Goal: Task Accomplishment & Management: Use online tool/utility

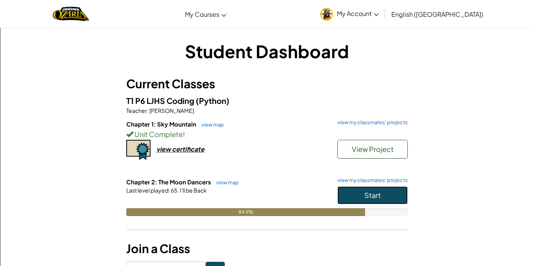
click at [383, 189] on button "Start" at bounding box center [372, 196] width 70 height 18
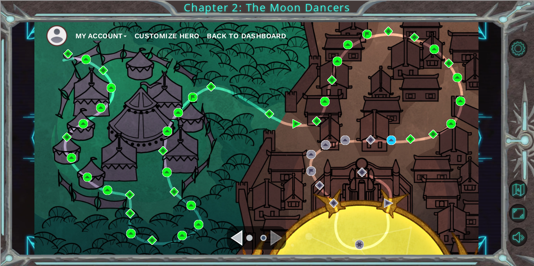
click at [391, 146] on div "My Account Customize Hero Back to Dashboard" at bounding box center [256, 138] width 444 height 234
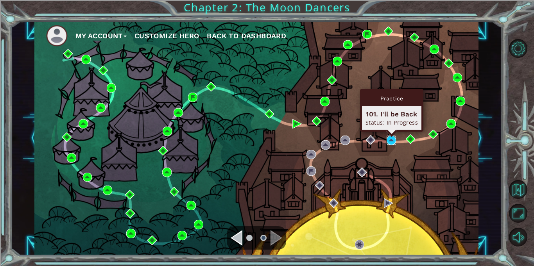
click at [391, 145] on img at bounding box center [391, 140] width 9 height 9
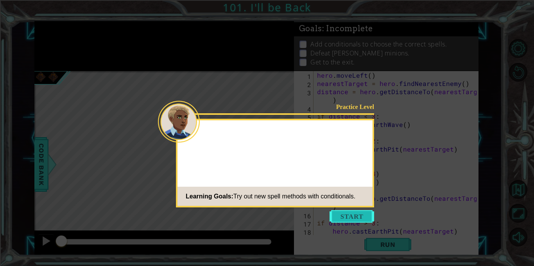
click at [358, 212] on button "Start" at bounding box center [352, 216] width 45 height 13
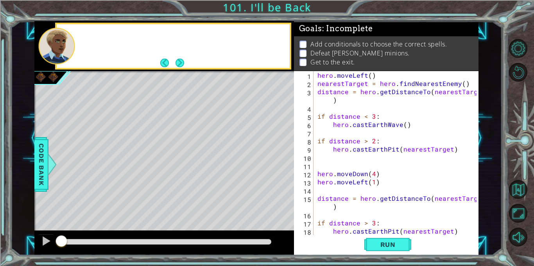
scroll to position [41, 0]
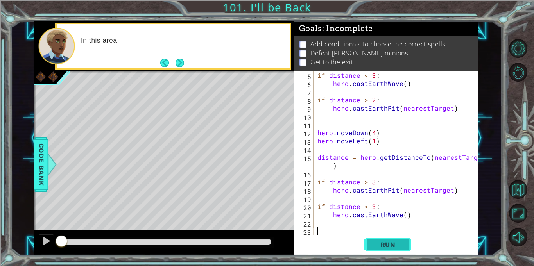
click at [387, 249] on button "Run" at bounding box center [387, 245] width 47 height 18
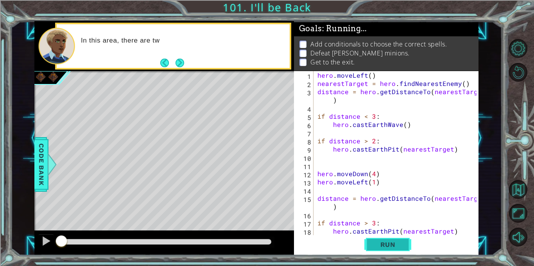
scroll to position [0, 0]
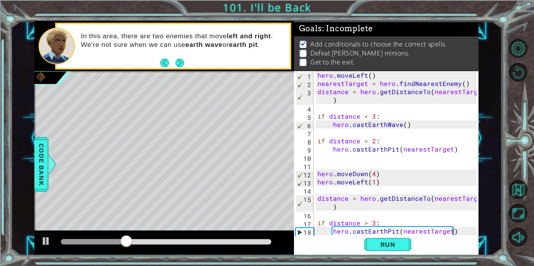
click at [404, 185] on div "hero . moveLeft ( ) nearestTarget = hero . findNearestEnemy ( ) distance = hero…" at bounding box center [398, 161] width 165 height 181
type textarea "hero.moveLeft(1)"
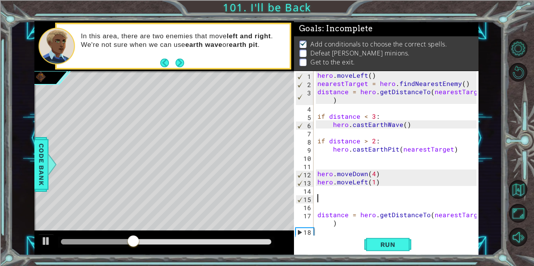
type textarea "f"
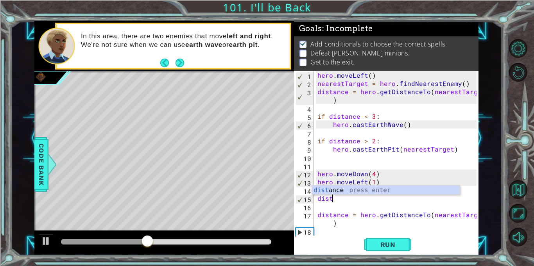
scroll to position [0, 0]
click at [343, 193] on div "dist ance press enter" at bounding box center [386, 200] width 148 height 28
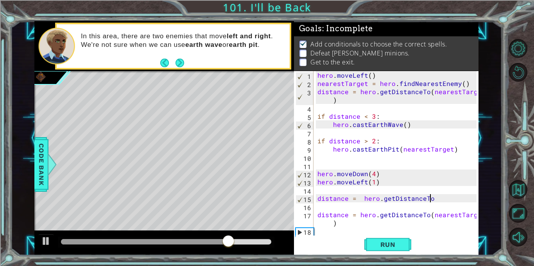
scroll to position [0, 7]
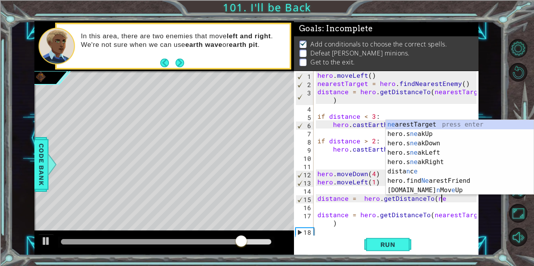
type textarea "distance = hero.getDistanceTo(nea"
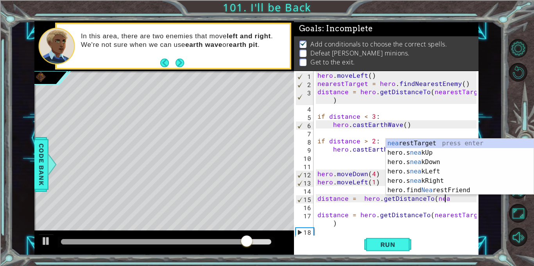
click at [405, 136] on div "hero . moveLeft ( ) nearestTarget = hero . findNearestEnemy ( ) distance = hero…" at bounding box center [398, 161] width 165 height 181
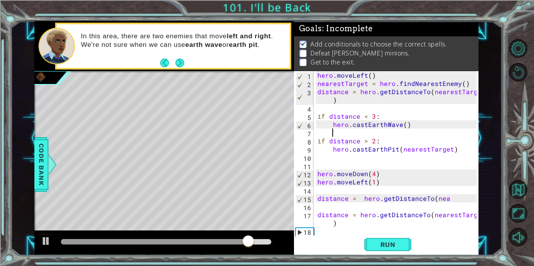
scroll to position [0, 0]
click at [449, 199] on div "hero . moveLeft ( ) nearestTarget = hero . findNearestEnemy ( ) distance = hero…" at bounding box center [398, 161] width 165 height 181
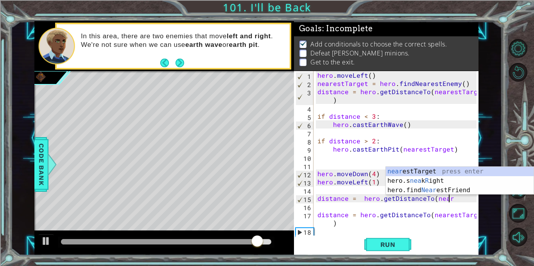
scroll to position [0, 8]
click at [449, 169] on div "near estTarget press enter hero.s nea k R ight press enter hero.find Near estFr…" at bounding box center [460, 190] width 148 height 47
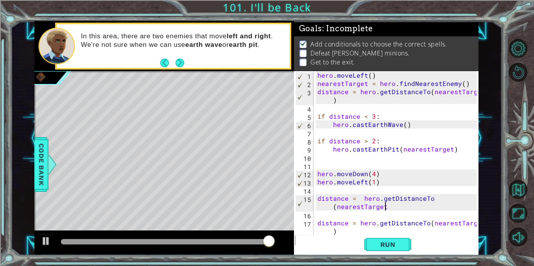
scroll to position [0, 10]
click at [400, 244] on span "Run" at bounding box center [388, 245] width 31 height 8
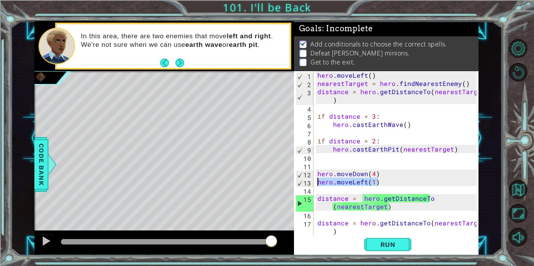
drag, startPoint x: 379, startPoint y: 183, endPoint x: 315, endPoint y: 185, distance: 64.5
click at [315, 185] on div "distance = hero.getDistanceTo(nearestTarget) 1 2 3 4 5 6 7 8 9 10 11 12 13 14 1…" at bounding box center [385, 153] width 183 height 164
type textarea "hero.moveLeft(1)"
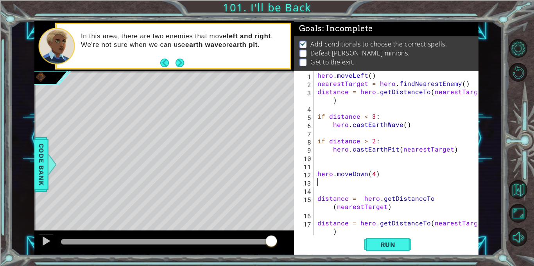
type textarea "hero.moveDown(4)"
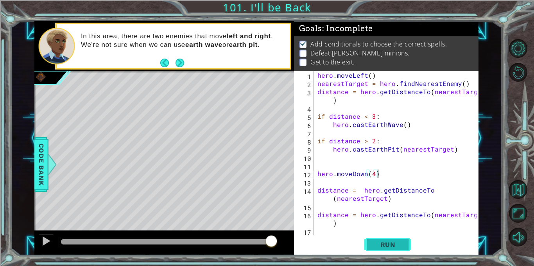
click at [380, 243] on span "Run" at bounding box center [388, 245] width 31 height 8
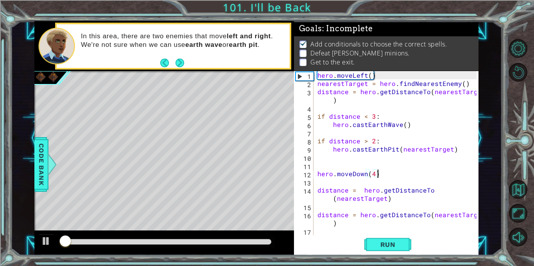
click at [350, 163] on div "hero . moveLeft ( ) nearestTarget = hero . findNearestEnemy ( ) distance = hero…" at bounding box center [398, 161] width 165 height 181
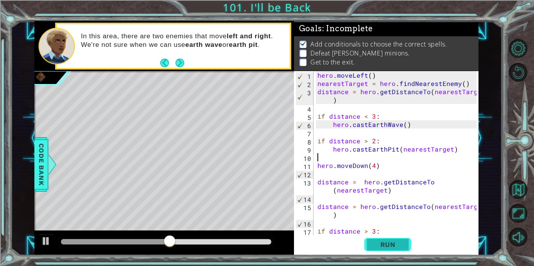
click at [391, 239] on button "Run" at bounding box center [387, 245] width 47 height 18
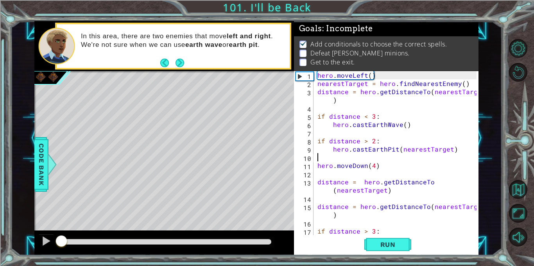
drag, startPoint x: 119, startPoint y: 241, endPoint x: 23, endPoint y: 236, distance: 95.9
click at [23, 236] on div "1 ההההההההההההההההההההההההההההההההההההההההההההההההההההההההההההההההההההההההההההה…" at bounding box center [257, 138] width 492 height 234
click at [38, 242] on div at bounding box center [164, 243] width 260 height 25
drag, startPoint x: 65, startPoint y: 241, endPoint x: 55, endPoint y: 240, distance: 10.6
click at [55, 240] on div at bounding box center [61, 242] width 14 height 14
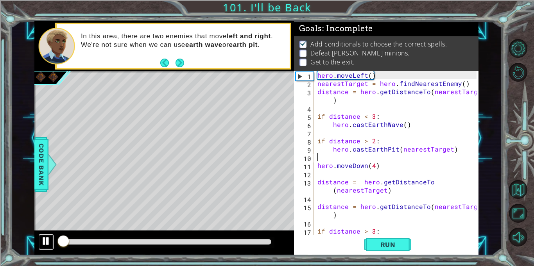
click at [43, 242] on div at bounding box center [46, 241] width 10 height 10
drag, startPoint x: 65, startPoint y: 242, endPoint x: 54, endPoint y: 243, distance: 11.1
click at [54, 243] on div at bounding box center [164, 243] width 260 height 25
click at [374, 166] on div "hero . moveLeft ( ) nearestTarget = hero . findNearestEnemy ( ) distance = hero…" at bounding box center [398, 161] width 165 height 181
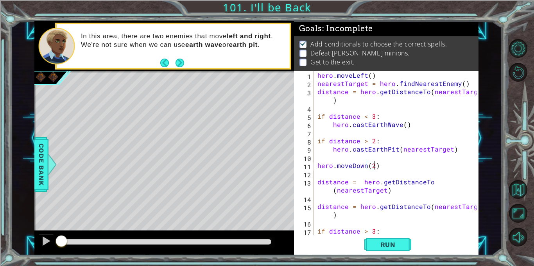
scroll to position [0, 3]
type textarea "hero.moveDown(2)"
click at [388, 249] on button "Run" at bounding box center [387, 245] width 47 height 18
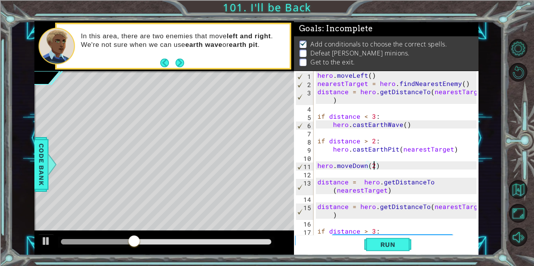
click at [388, 167] on div "hero . moveLeft ( ) nearestTarget = hero . findNearestEnemy ( ) distance = hero…" at bounding box center [398, 161] width 165 height 181
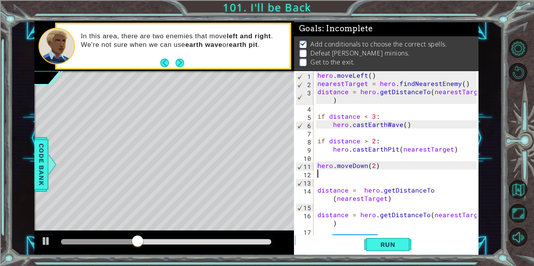
scroll to position [0, 0]
type textarea "e"
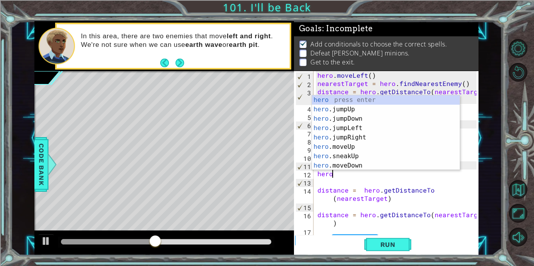
scroll to position [0, 1]
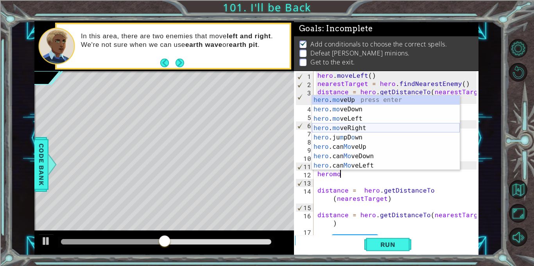
click at [373, 130] on div "hero . mo veUp press enter hero . mo veDown press enter hero . mo veLeft press …" at bounding box center [386, 142] width 148 height 94
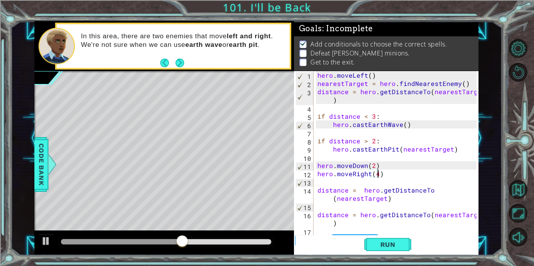
scroll to position [0, 4]
click at [402, 177] on div "hero . moveLeft ( ) nearestTarget = hero . findNearestEnemy ( ) distance = hero…" at bounding box center [398, 161] width 165 height 181
click at [387, 247] on span "Run" at bounding box center [388, 245] width 31 height 8
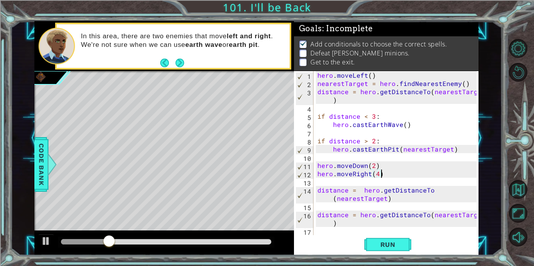
click at [370, 175] on div "hero . moveLeft ( ) nearestTarget = hero . findNearestEnemy ( ) distance = hero…" at bounding box center [398, 161] width 165 height 181
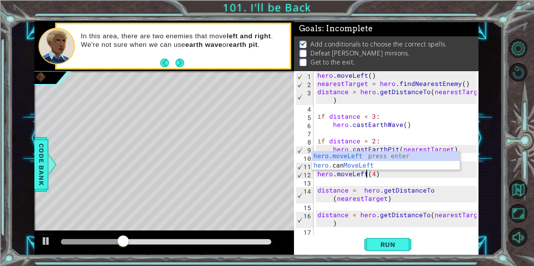
scroll to position [0, 3]
click at [390, 264] on div "1 ההההההההההההההההההההההההההההההההההההההההההההההההההההההההההההההההההההההההההההה…" at bounding box center [267, 133] width 534 height 266
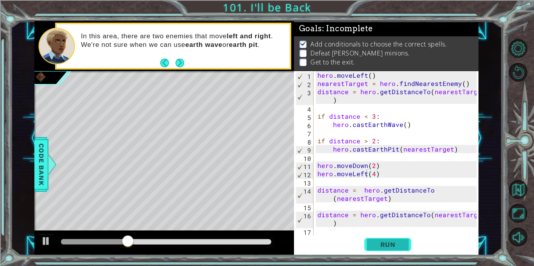
click at [401, 253] on button "Run" at bounding box center [387, 245] width 47 height 18
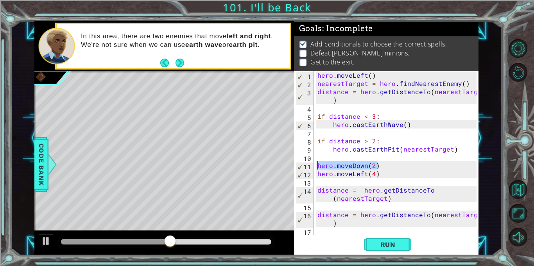
drag, startPoint x: 379, startPoint y: 165, endPoint x: 317, endPoint y: 167, distance: 61.8
click at [317, 167] on div "hero . moveLeft ( ) nearestTarget = hero . findNearestEnemy ( ) distance = hero…" at bounding box center [398, 161] width 165 height 181
type textarea "hero.moveDown(2)"
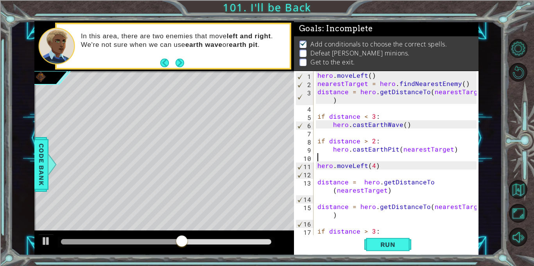
click at [366, 167] on div "hero . moveLeft ( ) nearestTarget = hero . findNearestEnemy ( ) distance = hero…" at bounding box center [398, 161] width 165 height 181
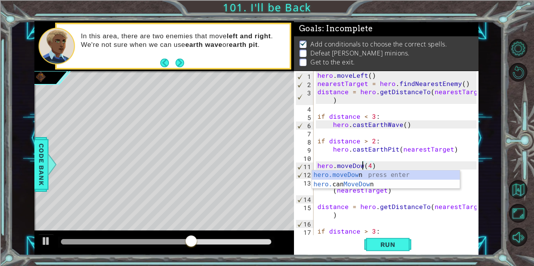
scroll to position [0, 3]
click at [399, 243] on span "Run" at bounding box center [388, 245] width 31 height 8
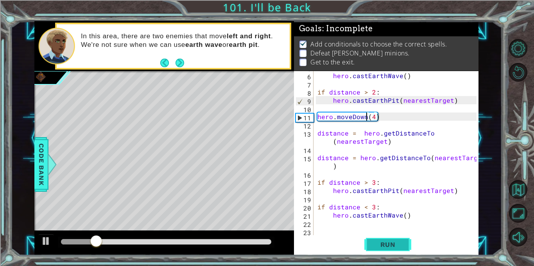
scroll to position [49, 0]
click at [374, 182] on div "hero . castEarthWave ( ) if distance > 2 : hero . [GEOGRAPHIC_DATA] ( nearestTa…" at bounding box center [398, 161] width 165 height 181
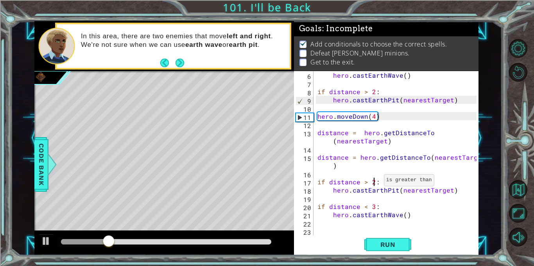
scroll to position [0, 3]
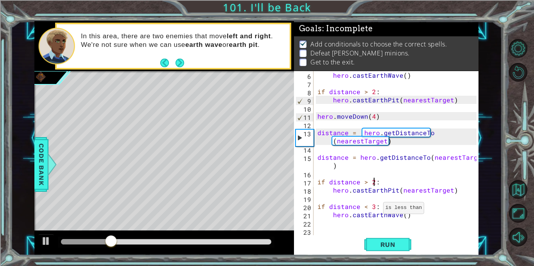
click at [373, 208] on div "hero . castEarthWave ( ) if distance > 2 : hero . [GEOGRAPHIC_DATA] ( nearestTa…" at bounding box center [398, 161] width 165 height 181
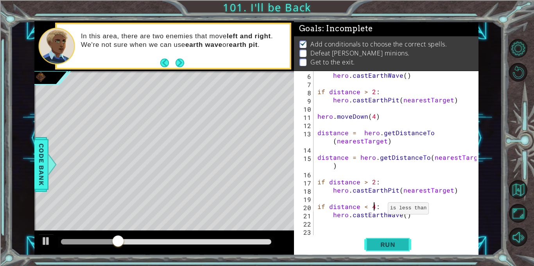
scroll to position [0, 4]
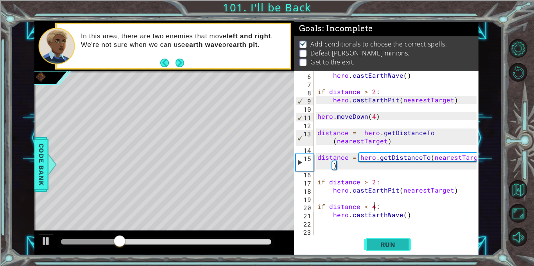
type textarea "if distance < 4:"
click at [388, 247] on span "Run" at bounding box center [388, 245] width 31 height 8
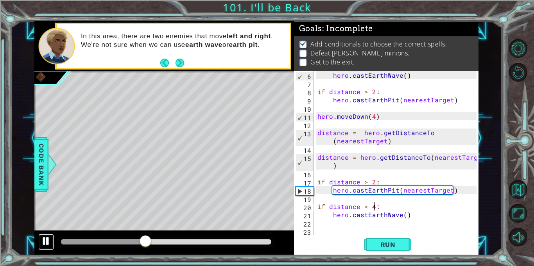
click at [43, 244] on div at bounding box center [46, 241] width 10 height 10
click at [392, 251] on button "Run" at bounding box center [387, 245] width 47 height 18
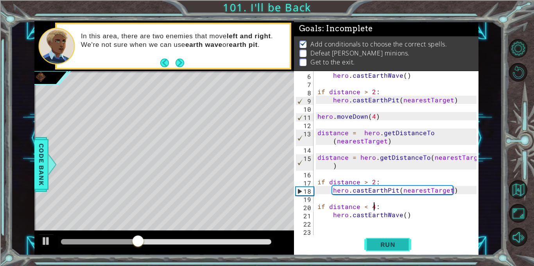
scroll to position [0, 0]
type textarea "if distance > 2:"
type textarea "distance = hero.getDistanceTo(nearestTarget)"
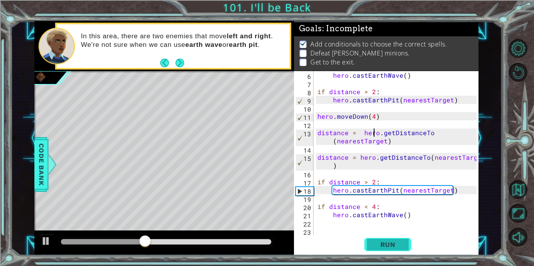
type textarea "hero.moveDown(4)"
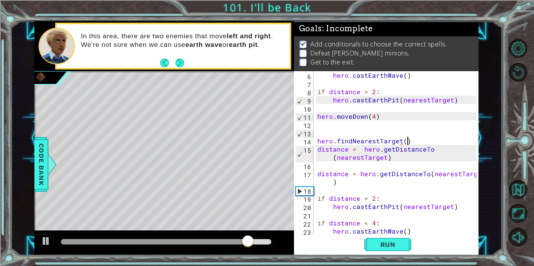
scroll to position [0, 5]
click at [406, 242] on button "Run" at bounding box center [387, 245] width 47 height 18
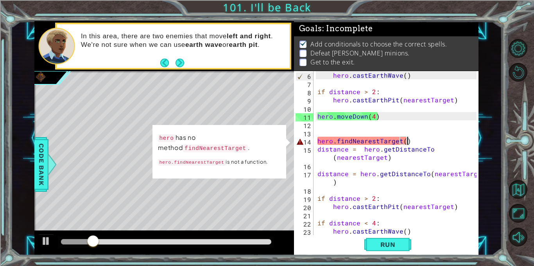
click at [398, 137] on div "hero . castEarthWave ( ) if distance > 2 : hero . [GEOGRAPHIC_DATA] ( nearestTa…" at bounding box center [398, 161] width 165 height 181
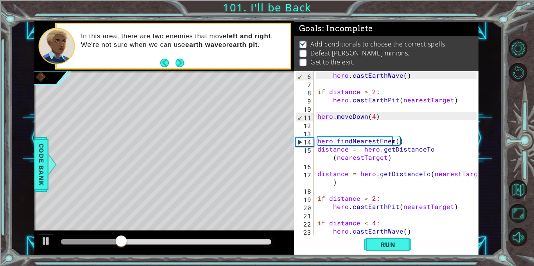
scroll to position [0, 5]
type textarea "hero.findNearestEnemy()"
click at [396, 245] on span "Run" at bounding box center [388, 245] width 31 height 8
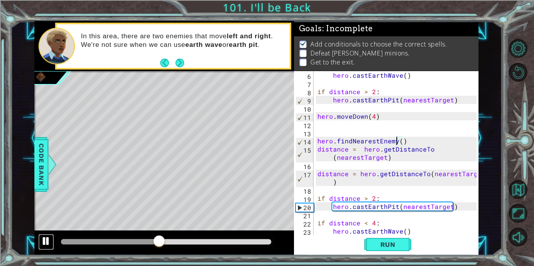
click at [43, 239] on div at bounding box center [46, 241] width 10 height 10
click at [389, 107] on div "hero . castEarthWave ( ) if distance > 2 : hero . [GEOGRAPHIC_DATA] ( nearestTa…" at bounding box center [398, 161] width 165 height 181
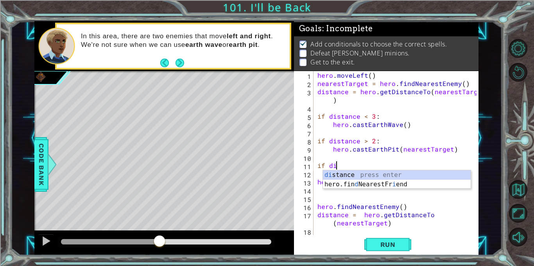
scroll to position [0, 0]
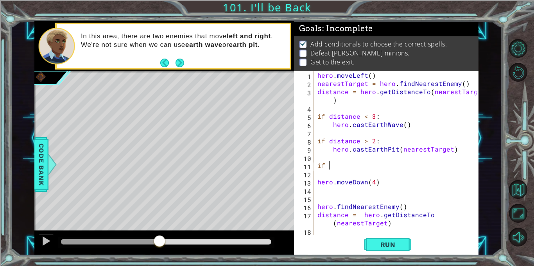
type textarea "i"
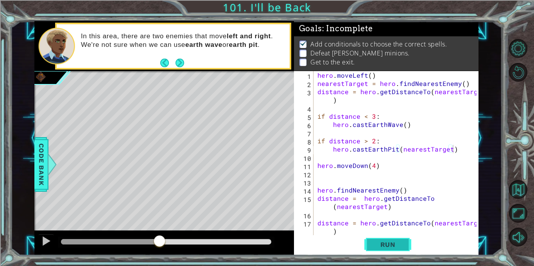
click at [395, 251] on button "Run" at bounding box center [387, 245] width 47 height 18
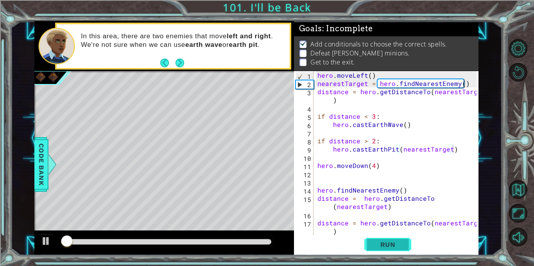
click at [395, 251] on button "Run" at bounding box center [387, 245] width 47 height 18
click at [393, 252] on button "Run" at bounding box center [387, 245] width 47 height 18
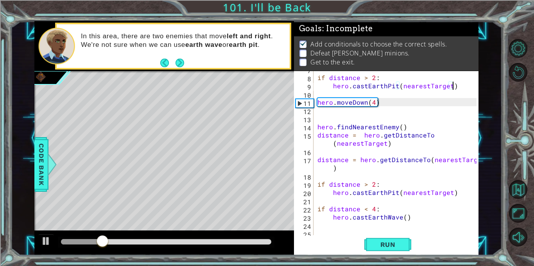
scroll to position [66, 0]
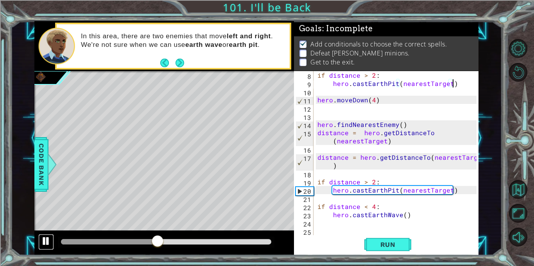
click at [42, 244] on div at bounding box center [46, 241] width 10 height 10
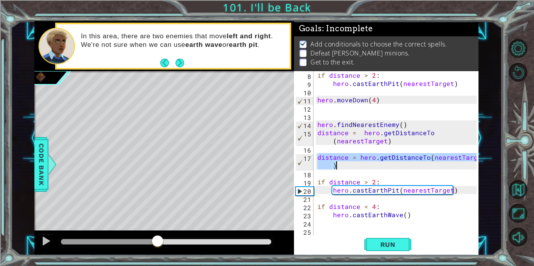
drag, startPoint x: 318, startPoint y: 158, endPoint x: 351, endPoint y: 167, distance: 34.2
click at [351, 167] on div "if distance > 2 : hero . [GEOGRAPHIC_DATA] ( nearestTarget ) hero . moveDown ( …" at bounding box center [398, 161] width 165 height 181
type textarea "distance = hero.getDistanceTo(nearestTarget)"
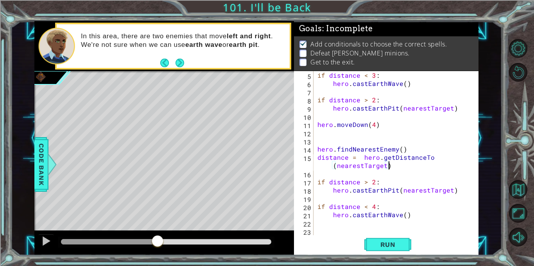
scroll to position [41, 0]
click at [398, 242] on span "Run" at bounding box center [388, 245] width 31 height 8
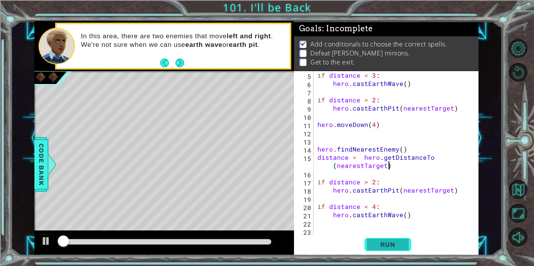
click at [398, 242] on span "Run" at bounding box center [388, 245] width 31 height 8
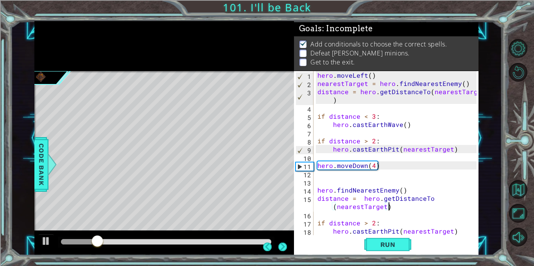
scroll to position [0, 0]
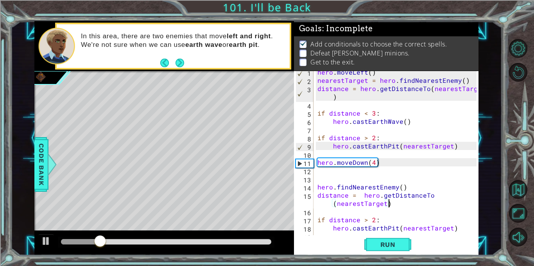
click at [491, 180] on div "1 ההההההההההההההההההההההההההההההההההההההההההההההההההההההההההההההההההההההההההההה…" at bounding box center [257, 138] width 492 height 234
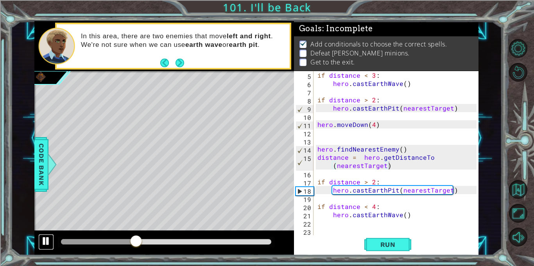
click at [45, 244] on div at bounding box center [46, 241] width 10 height 10
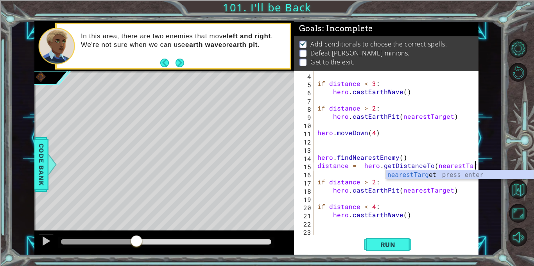
scroll to position [33, 0]
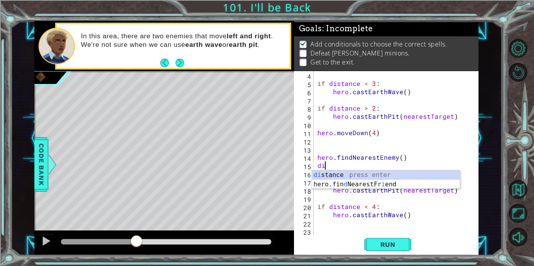
type textarea "d"
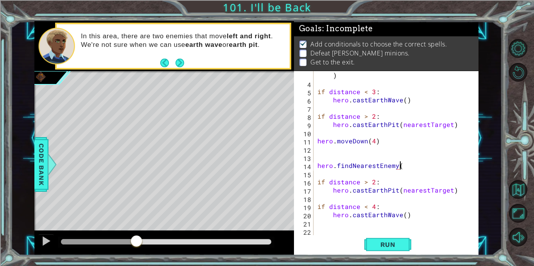
scroll to position [25, 0]
click at [403, 245] on button "Run" at bounding box center [387, 245] width 47 height 18
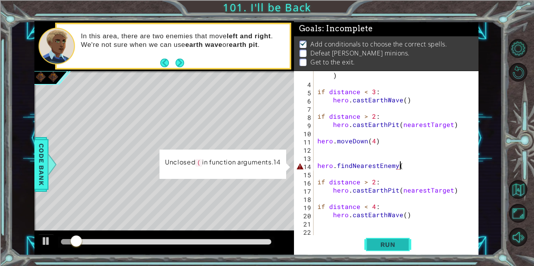
scroll to position [0, 5]
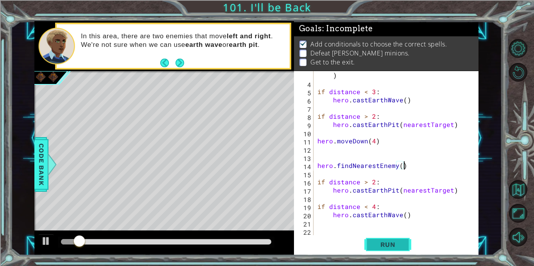
type textarea "hero.findNearestEnemy()"
click at [403, 244] on span "Run" at bounding box center [388, 245] width 31 height 8
click at [402, 246] on span "Run" at bounding box center [388, 245] width 31 height 8
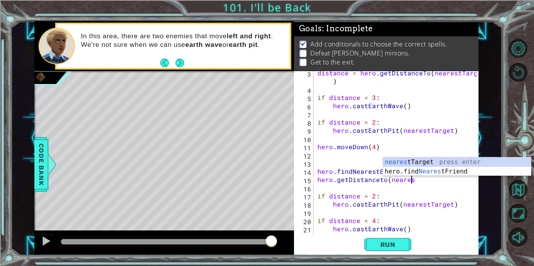
scroll to position [0, 5]
click at [442, 160] on div "nearest Target press enter hero.find Nearest Friend press enter" at bounding box center [457, 177] width 148 height 38
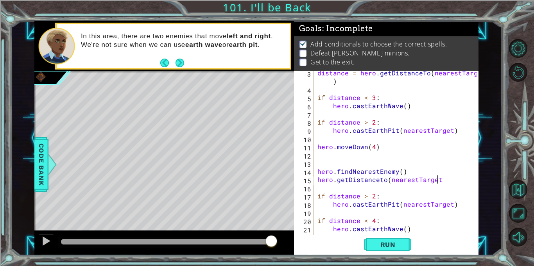
scroll to position [0, 7]
click at [381, 253] on button "Run" at bounding box center [387, 245] width 47 height 18
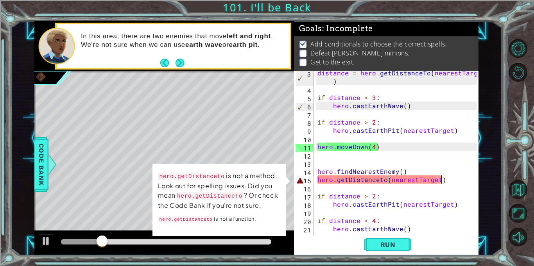
click at [381, 180] on div "distance = hero . getDistanceTo ( nearestTarget ) if distance < 3 : hero . cast…" at bounding box center [398, 163] width 165 height 189
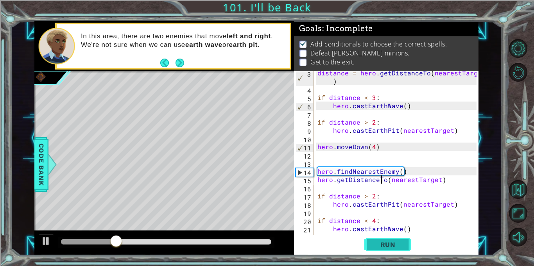
click at [378, 249] on button "Run" at bounding box center [387, 245] width 47 height 18
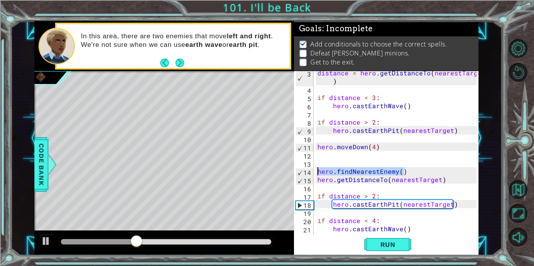
drag, startPoint x: 408, startPoint y: 171, endPoint x: 301, endPoint y: 173, distance: 107.6
click at [301, 173] on div "hero.getDistanceTo(nearestTarget) 3 4 5 6 7 8 9 10 11 12 13 14 15 16 17 18 19 2…" at bounding box center [385, 153] width 183 height 164
type textarea "hero.findNearestEnemy()"
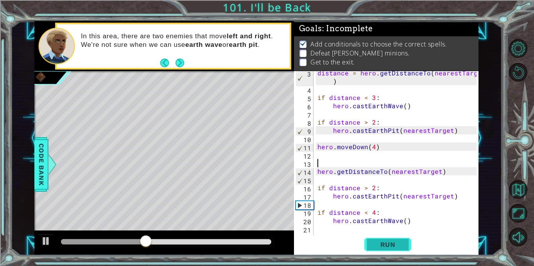
click at [381, 243] on span "Run" at bounding box center [388, 245] width 31 height 8
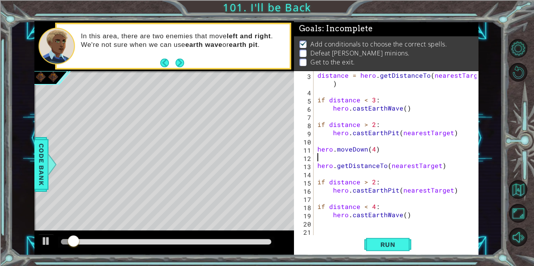
scroll to position [16, 0]
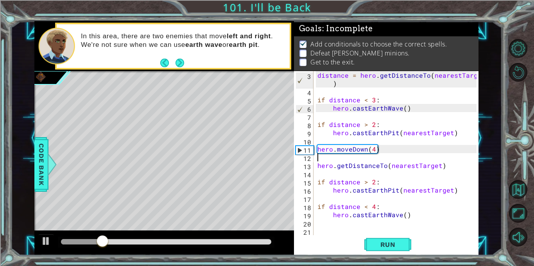
click at [404, 217] on div "distance = hero . getDistanceTo ( nearestTarget ) if distance < 3 : hero . cast…" at bounding box center [398, 165] width 165 height 189
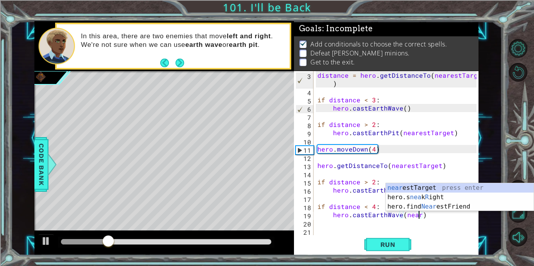
scroll to position [0, 6]
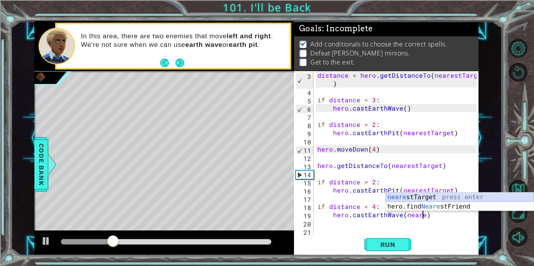
click at [419, 197] on div "neare stTarget press enter hero.find Neare stFriend press enter" at bounding box center [460, 212] width 148 height 38
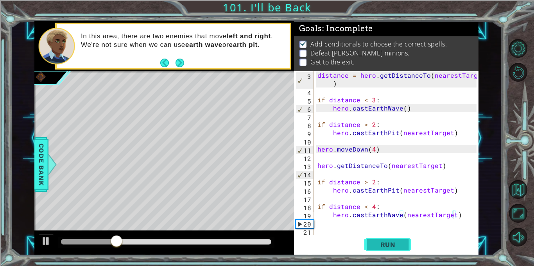
click at [399, 245] on span "Run" at bounding box center [388, 245] width 31 height 8
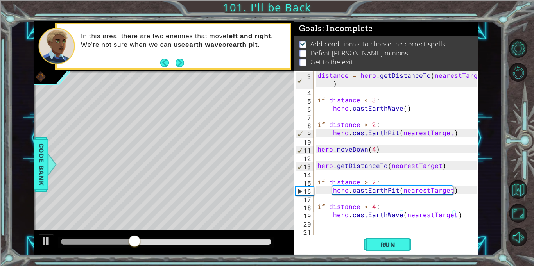
click at [451, 162] on div "distance = hero . getDistanceTo ( nearestTarget ) if distance < 3 : hero . cast…" at bounding box center [398, 165] width 165 height 189
type textarea "hero.getDistanceTo(nearestTarget)"
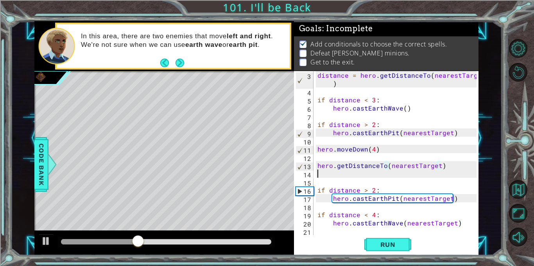
scroll to position [0, 0]
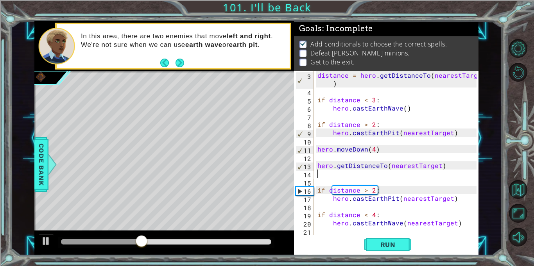
type textarea "d"
click at [442, 158] on div "distance = hero . getDistanceTo ( nearestTarget ) if distance < 3 : hero . cast…" at bounding box center [398, 165] width 165 height 189
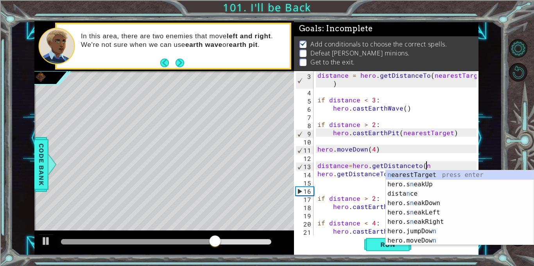
scroll to position [0, 7]
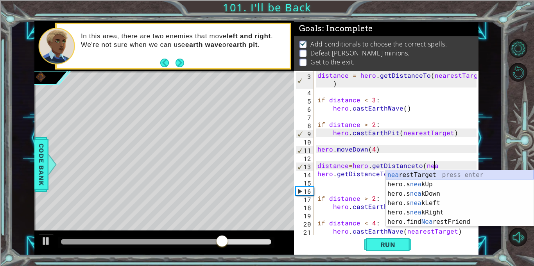
click at [446, 176] on div "nea restTarget press enter hero.s nea kUp press enter hero.s nea kDown press en…" at bounding box center [460, 208] width 148 height 75
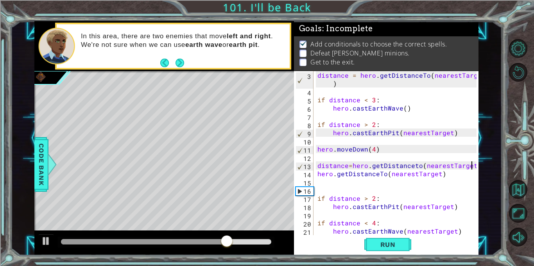
scroll to position [0, 9]
click at [389, 245] on span "Run" at bounding box center [388, 245] width 31 height 8
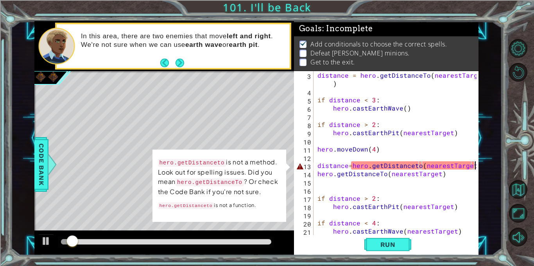
click at [414, 168] on div "distance = hero . getDistanceTo ( nearestTarget ) if distance < 3 : hero . cast…" at bounding box center [398, 165] width 165 height 189
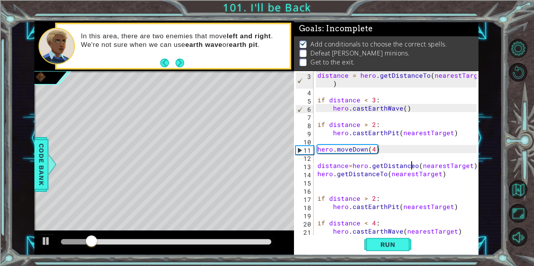
scroll to position [0, 6]
click at [403, 250] on button "Run" at bounding box center [387, 245] width 47 height 18
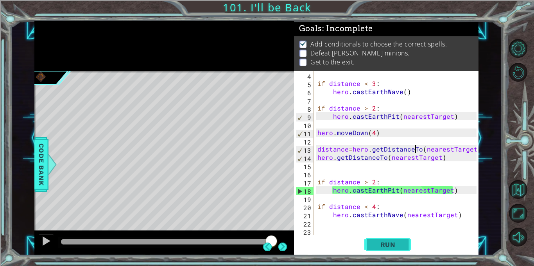
scroll to position [33, 0]
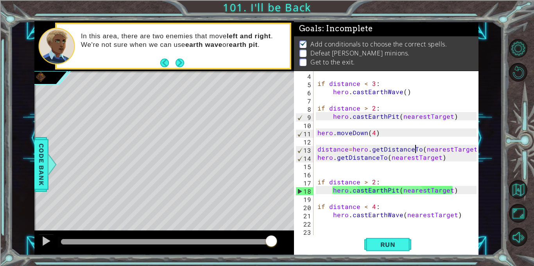
click at [470, 149] on div at bounding box center [473, 136] width 8 height 197
click at [318, 159] on div "if distance < 3 : hero . castEarthWave ( ) if distance > 2 : hero . [GEOGRAPHIC…" at bounding box center [398, 161] width 165 height 181
drag, startPoint x: 452, startPoint y: 160, endPoint x: 315, endPoint y: 159, distance: 137.3
click at [315, 159] on div "hero.getDistanceTo(nearestTarget) 4 5 6 7 8 9 10 11 12 13 14 15 16 17 18 19 20 …" at bounding box center [385, 153] width 183 height 164
click at [335, 153] on div "if distance < 3 : hero . castEarthWave ( ) if distance > 2 : hero . [GEOGRAPHIC…" at bounding box center [398, 161] width 165 height 181
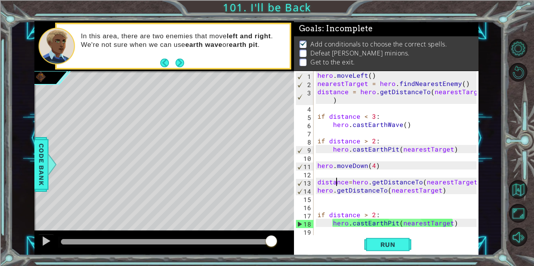
scroll to position [0, 0]
drag, startPoint x: 367, startPoint y: 85, endPoint x: 359, endPoint y: 77, distance: 11.9
click at [359, 77] on div "hero . moveLeft ( ) nearestTarget = hero . findNearestEnemy ( ) distance = hero…" at bounding box center [398, 161] width 165 height 181
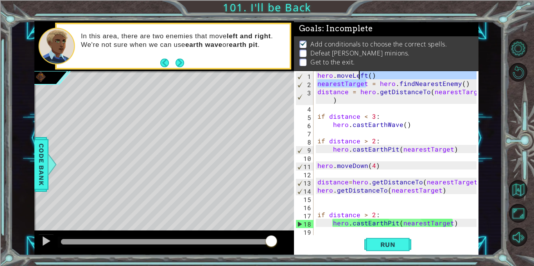
click at [359, 77] on div "hero . moveLeft ( ) nearestTarget = hero . findNearestEnemy ( ) distance = hero…" at bounding box center [396, 153] width 161 height 164
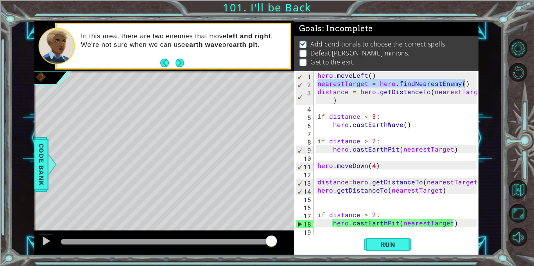
drag, startPoint x: 318, startPoint y: 84, endPoint x: 470, endPoint y: 86, distance: 151.7
click at [470, 86] on div "hero.moveLeft() 1 2 3 4 5 6 7 8 9 10 11 12 13 14 15 16 17 18 19 20 hero . moveL…" at bounding box center [385, 153] width 183 height 164
type textarea "nearestTarget = hero.findNearestEnemy()"
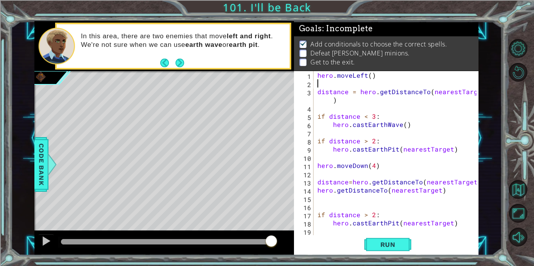
type textarea "hero.moveLeft()"
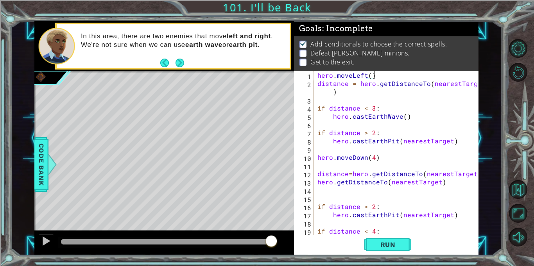
click at [345, 199] on div "hero . moveLeft ( ) distance = hero . getDistanceTo ( nearestTarget ) if distan…" at bounding box center [398, 161] width 165 height 181
paste textarea "nearestTarget = hero.findNearestEnemy()"
type textarea "nearestTarget = hero.findNearestEnemy()"
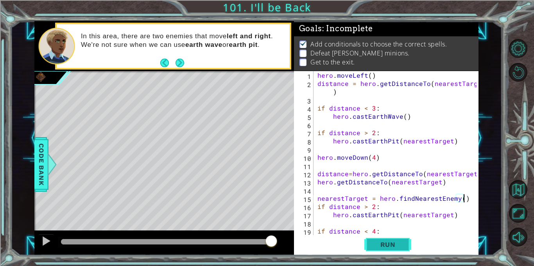
click at [386, 241] on span "Run" at bounding box center [388, 245] width 31 height 8
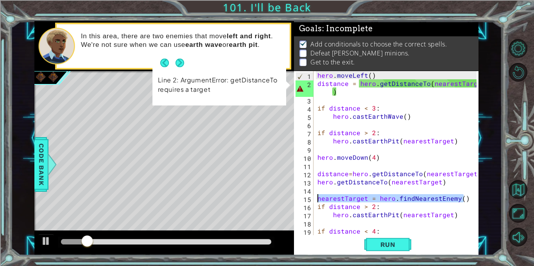
drag, startPoint x: 468, startPoint y: 201, endPoint x: 316, endPoint y: 200, distance: 152.9
click at [316, 200] on div "nearestTarget = hero.findNearestEnemy() 1 2 3 4 5 6 7 8 9 10 11 12 13 14 15 16 …" at bounding box center [385, 153] width 183 height 164
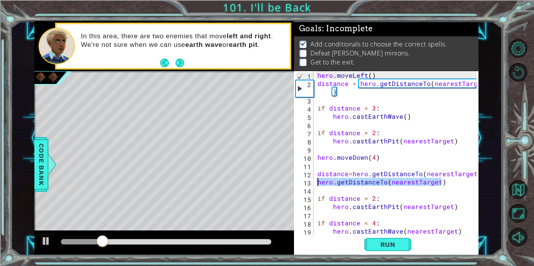
drag, startPoint x: 446, startPoint y: 182, endPoint x: 311, endPoint y: 185, distance: 134.6
click at [311, 185] on div "1 2 3 4 5 6 7 8 9 10 11 12 13 14 15 16 17 18 19 20 hero . moveLeft ( ) distance…" at bounding box center [385, 153] width 183 height 164
type textarea "hero.getDistanceTo(nearestTarget)"
paste textarea "nearestTarget = hero.findNearestEnemy()"
click at [389, 235] on div "hero . moveLeft ( ) distance = hero . getDistanceTo ( nearestTarget ) if distan…" at bounding box center [398, 161] width 165 height 181
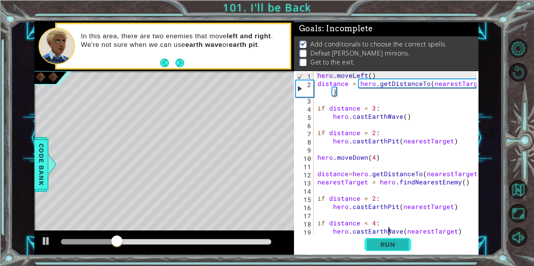
click at [386, 242] on span "Run" at bounding box center [388, 245] width 31 height 8
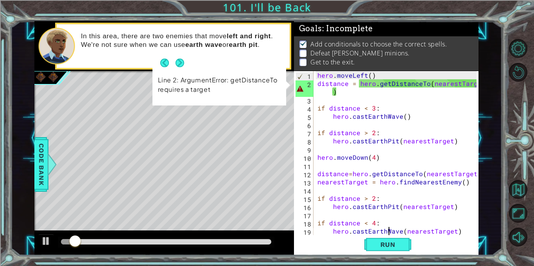
click at [331, 92] on div "hero . moveLeft ( ) distance = hero . getDistanceTo ( nearestTarget ) if distan…" at bounding box center [398, 161] width 165 height 181
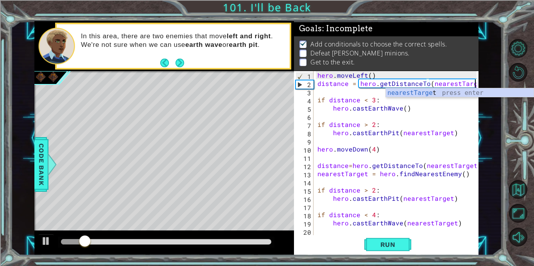
click at [415, 95] on div "nearestTarge t press enter" at bounding box center [460, 102] width 148 height 28
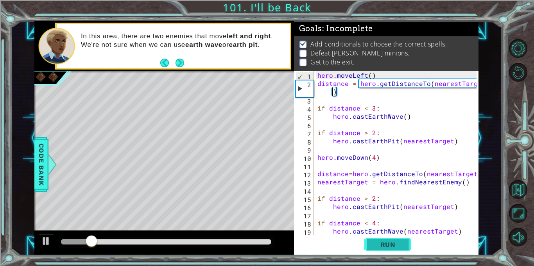
click at [389, 243] on span "Run" at bounding box center [388, 245] width 31 height 8
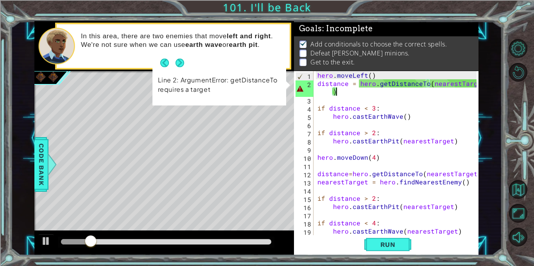
click at [428, 92] on div "hero . moveLeft ( ) distance = hero . getDistanceTo ( nearestTarget ) if distan…" at bounding box center [398, 161] width 165 height 181
click at [385, 244] on span "Run" at bounding box center [388, 245] width 31 height 8
click at [476, 86] on div at bounding box center [473, 161] width 8 height 181
click at [341, 90] on div "hero . moveLeft ( ) distance = hero . getDistanceTo ( nearestTarget ) if distan…" at bounding box center [398, 161] width 165 height 181
type textarea "distance = hero.getDistanceTo(nearestTarget"
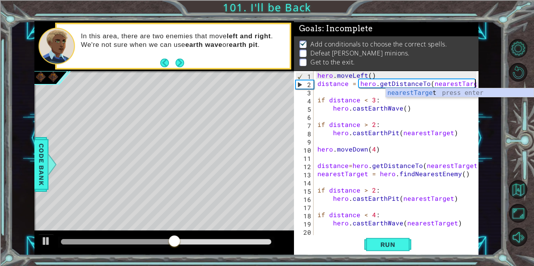
scroll to position [0, 9]
type textarea "distance = hero.getDistanceTo(nearestTarget)"
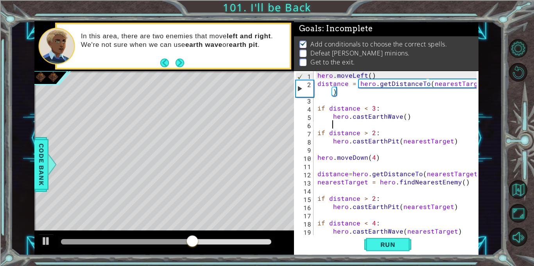
click at [391, 124] on div "hero . moveLeft ( ) distance = hero . getDistanceTo ( nearestTarget ) if distan…" at bounding box center [398, 161] width 165 height 181
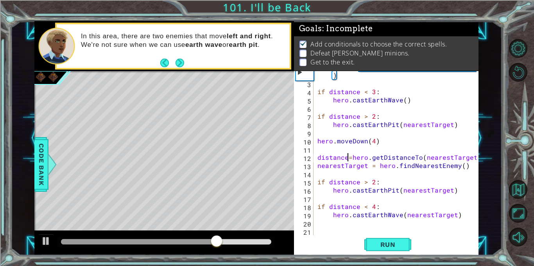
click at [349, 156] on div "distance = hero . getDistanceTo ( nearestTarget ) if distance < 3 : hero . cast…" at bounding box center [398, 157] width 165 height 189
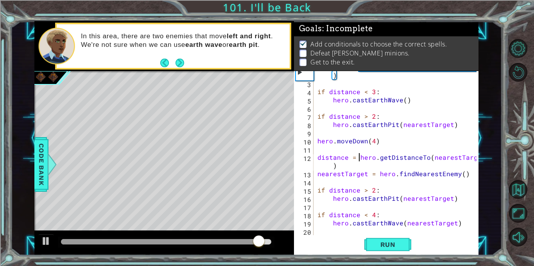
scroll to position [25, 0]
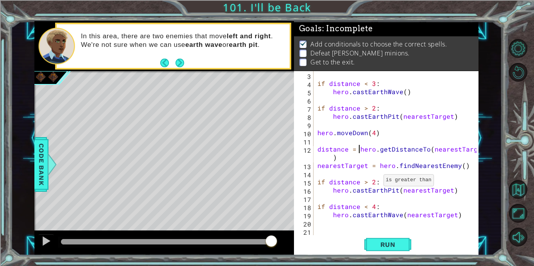
click at [374, 182] on div "if distance < 3 : hero . castEarthWave ( ) if distance > 2 : hero . [GEOGRAPHIC…" at bounding box center [398, 161] width 165 height 181
click at [373, 209] on div "if distance < 3 : hero . castEarthWave ( ) if distance > 2 : hero . [GEOGRAPHIC…" at bounding box center [398, 161] width 165 height 181
click at [374, 183] on div "if distance < 3 : hero . castEarthWave ( ) if distance > 2 : hero . [GEOGRAPHIC…" at bounding box center [398, 161] width 165 height 181
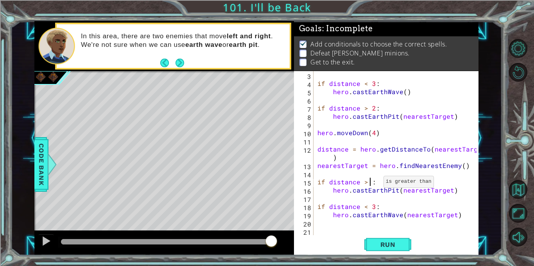
scroll to position [0, 3]
click at [393, 246] on span "Run" at bounding box center [388, 245] width 31 height 8
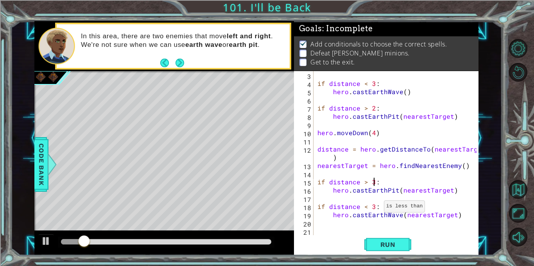
click at [374, 208] on div "if distance < 3 : hero . castEarthWave ( ) if distance > 2 : hero . [GEOGRAPHIC…" at bounding box center [398, 161] width 165 height 181
click at [366, 183] on div "if distance < 3 : hero . castEarthWave ( ) if distance > 2 : hero . [GEOGRAPHIC…" at bounding box center [398, 161] width 165 height 181
click at [368, 207] on div "if distance < 3 : hero . castEarthWave ( ) if distance > 2 : hero . [GEOGRAPHIC…" at bounding box center [398, 161] width 165 height 181
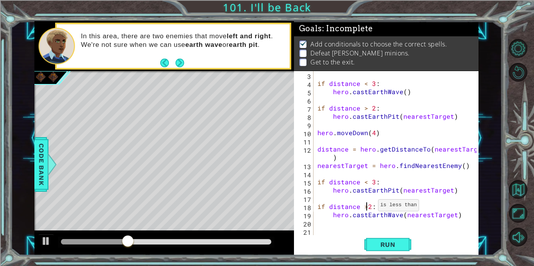
type textarea "if distance > 2:"
click at [387, 234] on div "if distance < 3 : hero . castEarthWave ( ) if distance > 2 : hero . [GEOGRAPHIC…" at bounding box center [398, 161] width 165 height 181
click at [387, 240] on button "Run" at bounding box center [387, 245] width 47 height 18
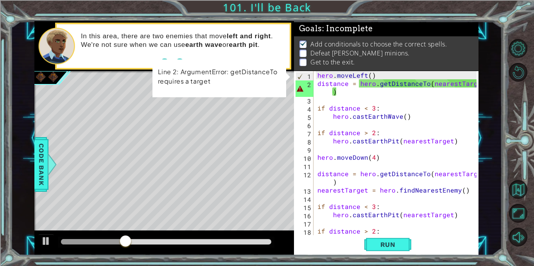
click at [347, 91] on div "hero . moveLeft ( ) distance = hero . getDistanceTo ( nearestTarget ) if distan…" at bounding box center [398, 161] width 165 height 181
click at [376, 77] on div "hero . moveLeft ( ) distance = hero . getDistanceTo ( nearestTarget ) if distan…" at bounding box center [398, 161] width 165 height 181
type textarea "hero.moveLeft()"
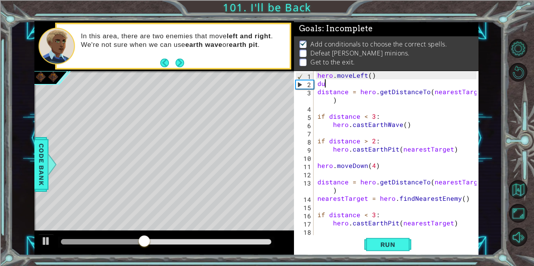
type textarea "d"
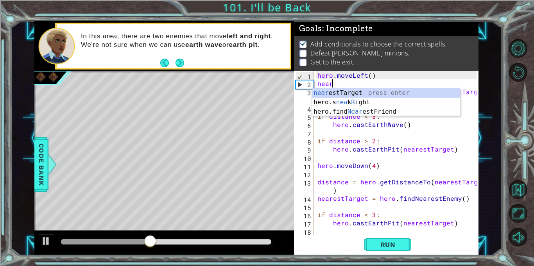
scroll to position [0, 1]
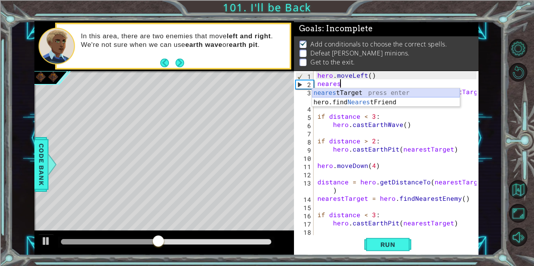
click at [368, 90] on div "neares tTarget press enter hero.find Neares tFriend press enter" at bounding box center [386, 107] width 148 height 38
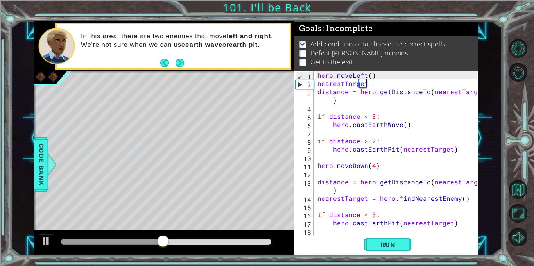
click at [371, 86] on div "hero . moveLeft ( ) nearestTarget distance = hero . getDistanceTo ( nearestTarg…" at bounding box center [398, 161] width 165 height 181
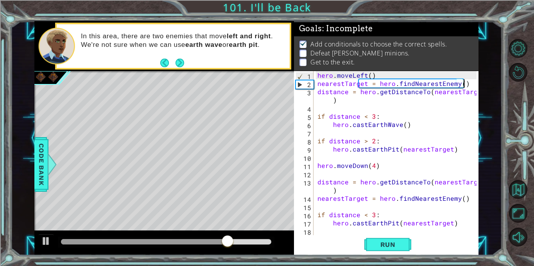
scroll to position [0, 9]
click at [382, 248] on span "Run" at bounding box center [388, 245] width 31 height 8
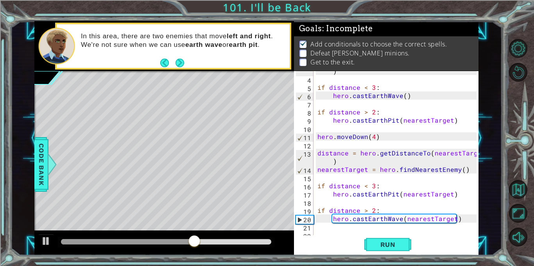
scroll to position [33, 0]
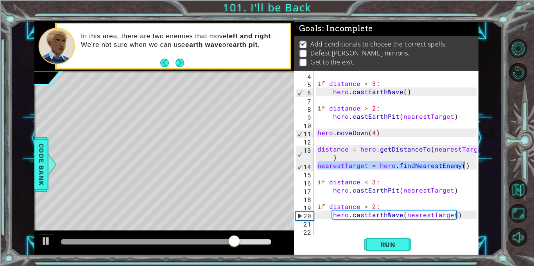
drag, startPoint x: 318, startPoint y: 167, endPoint x: 464, endPoint y: 167, distance: 146.3
click at [464, 167] on div "if distance < 3 : hero . castEarthWave ( ) if distance > 2 : hero . [GEOGRAPHIC…" at bounding box center [398, 161] width 165 height 181
click at [318, 148] on div "if distance < 3 : hero . castEarthWave ( ) if distance > 2 : hero . [GEOGRAPHIC…" at bounding box center [398, 161] width 165 height 181
type textarea "distance = hero.getDistanceTo(nearestTarget)"
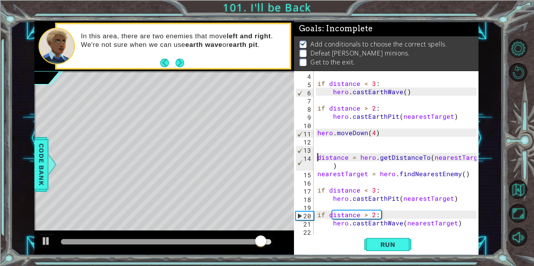
scroll to position [0, 0]
paste textarea "nearestTarget = hero.findNearestEnemy()"
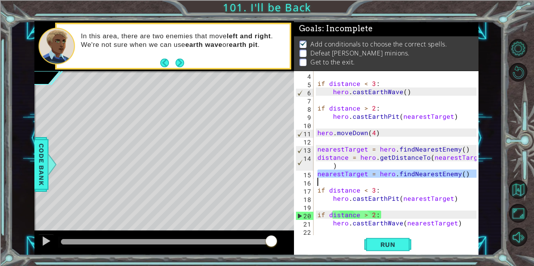
drag, startPoint x: 317, startPoint y: 174, endPoint x: 437, endPoint y: 180, distance: 120.2
click at [437, 180] on div "if distance < 3 : hero . castEarthWave ( ) if distance > 2 : hero . [GEOGRAPHIC…" at bounding box center [398, 161] width 165 height 181
type textarea "nearestTarget = hero.findNearestEnemy()"
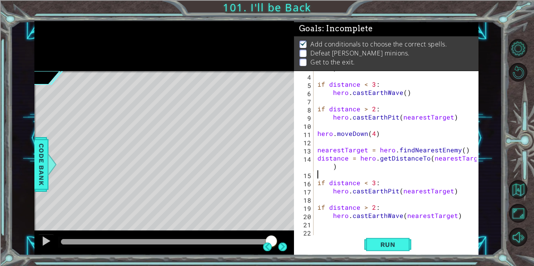
scroll to position [32, 0]
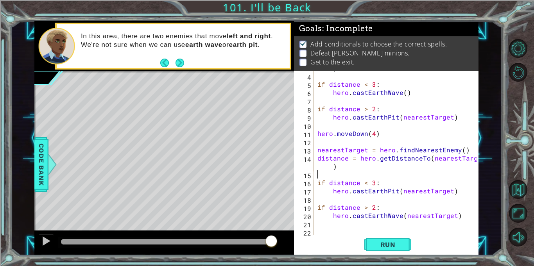
click at [467, 214] on div "distance = hero . getDistanceTo ( nearestTarget ) if distance < 3 : hero . cast…" at bounding box center [398, 150] width 165 height 189
type textarea "hero.castEarthWave(nearestTarget)"
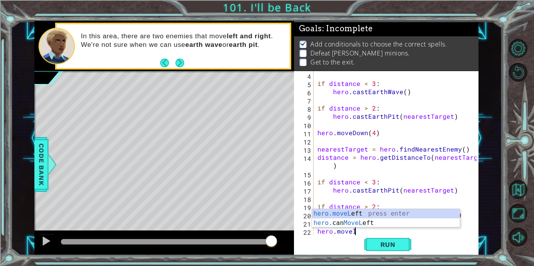
scroll to position [0, 2]
type textarea "hero.movele"
click at [413, 222] on div "hero.moveLe ft press enter hero. can MoveLe ft press enter" at bounding box center [386, 228] width 148 height 38
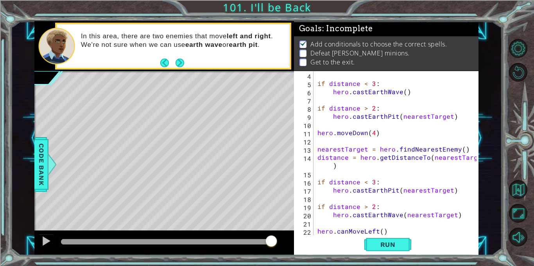
click at [398, 230] on div "if distance < 3 : hero . castEarthWave ( ) if distance > 2 : hero . [GEOGRAPHIC…" at bounding box center [398, 161] width 165 height 181
click at [347, 233] on div "if distance < 3 : hero . castEarthWave ( ) if distance > 2 : hero . [GEOGRAPHIC…" at bounding box center [398, 161] width 165 height 181
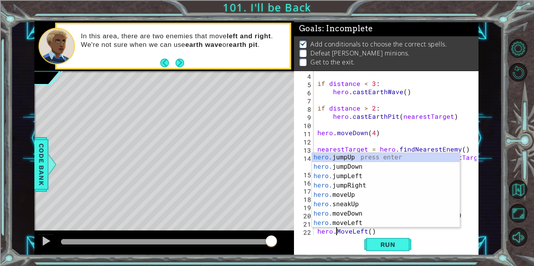
click at [354, 233] on div "if distance < 3 : hero . castEarthWave ( ) if distance > 2 : hero . [GEOGRAPHIC…" at bounding box center [398, 161] width 165 height 181
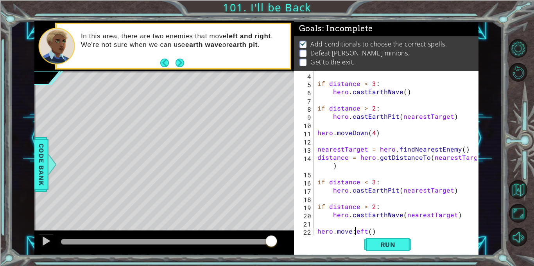
scroll to position [0, 2]
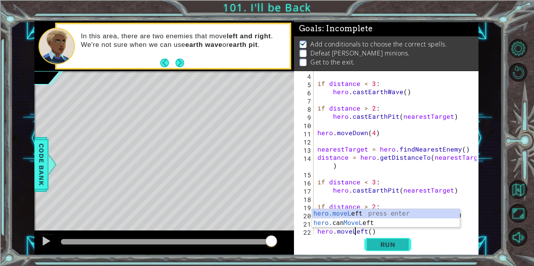
click at [391, 247] on span "Run" at bounding box center [388, 245] width 31 height 8
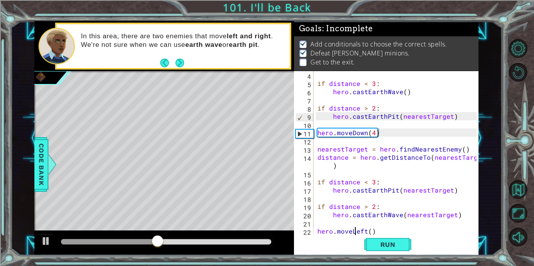
click at [378, 230] on div "if distance < 3 : hero . castEarthWave ( ) if distance > 2 : hero . [GEOGRAPHIC…" at bounding box center [398, 161] width 165 height 181
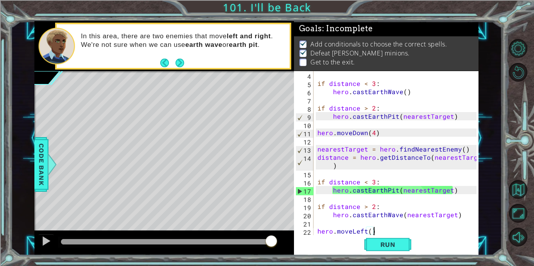
click at [376, 214] on div "if distance < 3 : hero . castEarthWave ( ) if distance > 2 : hero . [GEOGRAPHIC…" at bounding box center [398, 161] width 165 height 181
type textarea "hero.castEarthWave(nearestTarget)"
click at [381, 223] on div "if distance < 3 : hero . castEarthWave ( ) if distance > 2 : hero . [GEOGRAPHIC…" at bounding box center [398, 161] width 165 height 181
click at [374, 241] on button "Run" at bounding box center [387, 245] width 47 height 18
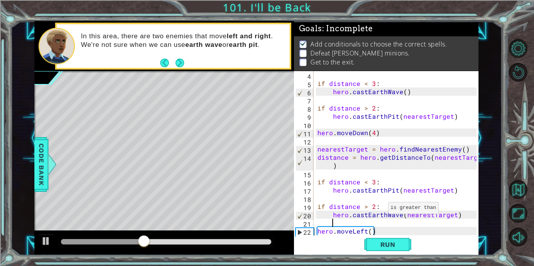
click at [379, 210] on div "if distance < 3 : hero . castEarthWave ( ) if distance > 2 : hero . [GEOGRAPHIC…" at bounding box center [398, 161] width 165 height 181
click at [374, 209] on div "if distance < 3 : hero . castEarthWave ( ) if distance > 2 : hero . [GEOGRAPHIC…" at bounding box center [398, 161] width 165 height 181
click at [369, 183] on div "if distance < 3 : hero . castEarthWave ( ) if distance > 2 : hero . [GEOGRAPHIC…" at bounding box center [398, 161] width 165 height 181
click at [366, 206] on div "if distance < 3 : hero . castEarthWave ( ) if distance > 2 : hero . [GEOGRAPHIC…" at bounding box center [398, 161] width 165 height 181
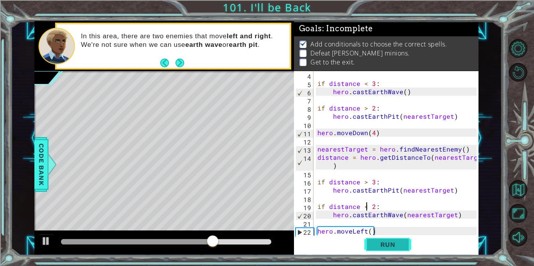
click at [375, 241] on span "Run" at bounding box center [388, 245] width 31 height 8
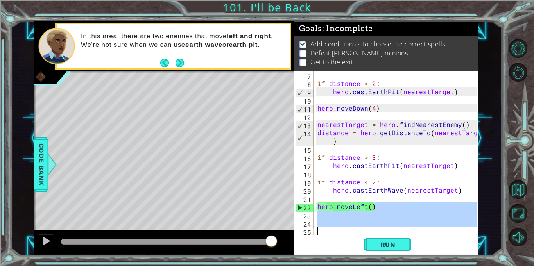
scroll to position [57, 0]
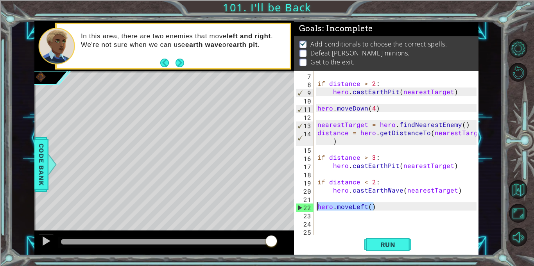
drag, startPoint x: 377, startPoint y: 232, endPoint x: 316, endPoint y: 204, distance: 67.9
click at [316, 204] on div "if distance > 2 : hero . [GEOGRAPHIC_DATA] ( nearestTarget ) hero . moveDown ( …" at bounding box center [398, 161] width 165 height 181
type textarea "hero.moveLeft()"
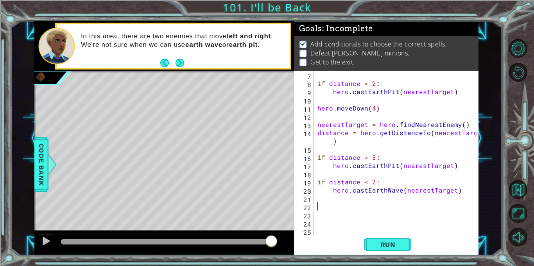
scroll to position [49, 0]
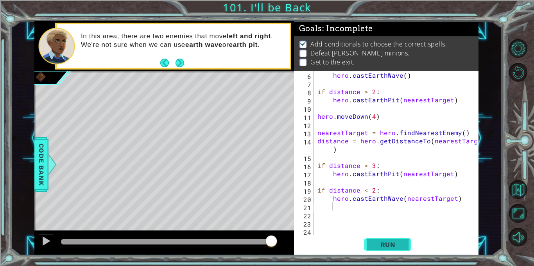
click at [377, 246] on span "Run" at bounding box center [388, 245] width 31 height 8
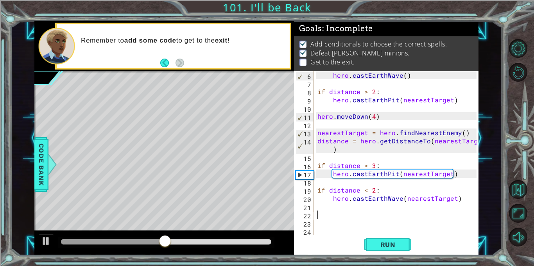
type textarea "e"
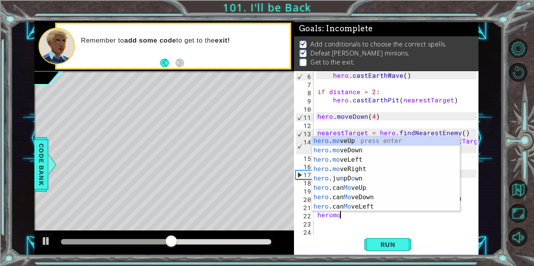
scroll to position [0, 1]
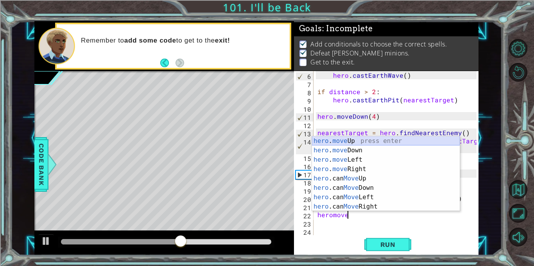
click at [364, 140] on div "hero . move Up press enter hero . move Down press enter hero . move Left press …" at bounding box center [386, 183] width 148 height 94
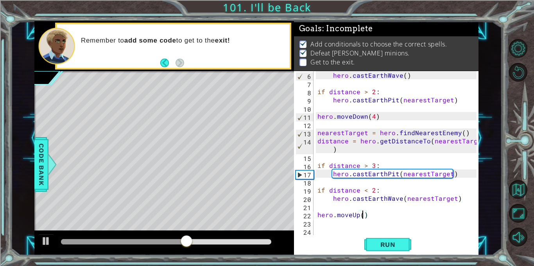
type textarea "hero.moveUp(2)"
click at [377, 215] on div "hero . castEarthWave ( ) if distance > 2 : hero . [GEOGRAPHIC_DATA] ( nearestTa…" at bounding box center [398, 161] width 165 height 181
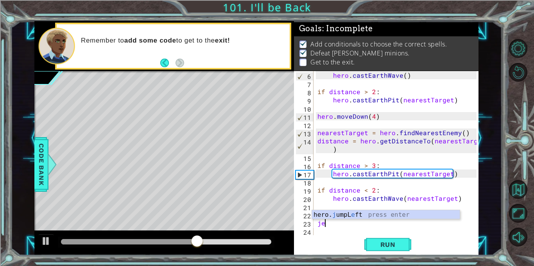
scroll to position [0, 0]
type textarea "j"
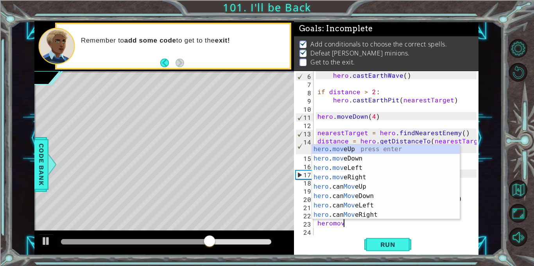
scroll to position [0, 1]
type textarea "heromove"
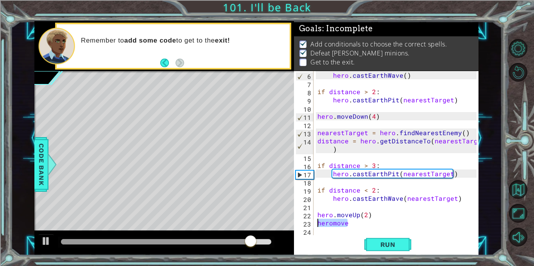
drag, startPoint x: 363, startPoint y: 225, endPoint x: 315, endPoint y: 225, distance: 48.1
click at [316, 225] on div "hero . castEarthWave ( ) if distance > 2 : hero . [GEOGRAPHIC_DATA] ( nearestTa…" at bounding box center [396, 153] width 161 height 164
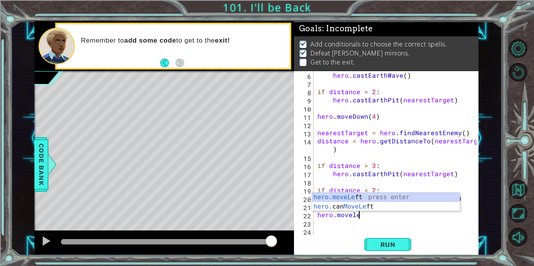
scroll to position [0, 2]
click at [332, 196] on div "hero.moveLef t press enter hero. can MoveLef t press enter" at bounding box center [386, 212] width 148 height 38
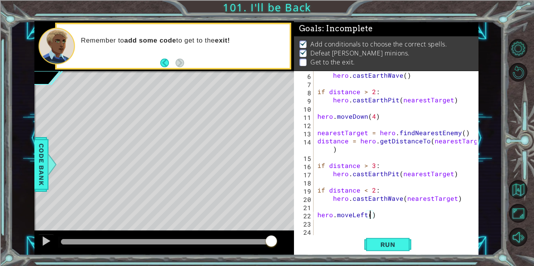
scroll to position [0, 3]
type textarea "hero.moveLeft(4)"
click at [402, 246] on span "Run" at bounding box center [388, 245] width 31 height 8
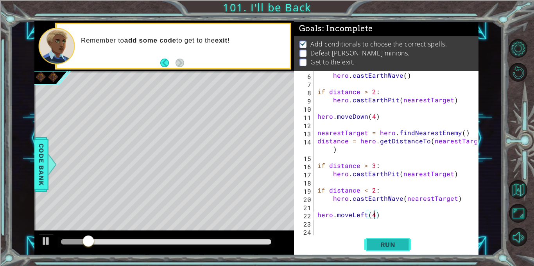
click at [402, 246] on span "Run" at bounding box center [388, 245] width 31 height 8
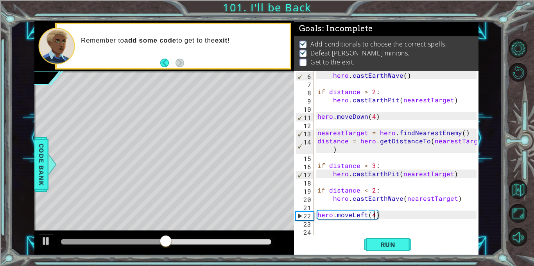
click at [354, 224] on div "hero . castEarthWave ( ) if distance > 2 : hero . [GEOGRAPHIC_DATA] ( nearestTa…" at bounding box center [398, 161] width 165 height 181
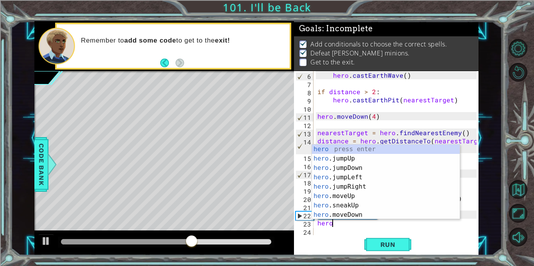
scroll to position [0, 1]
type textarea "heroju"
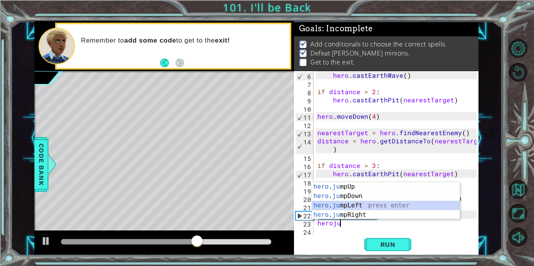
click at [372, 206] on div "hero . ju mpUp press enter hero . ju mpDown press enter hero . [PERSON_NAME] mp…" at bounding box center [386, 210] width 148 height 56
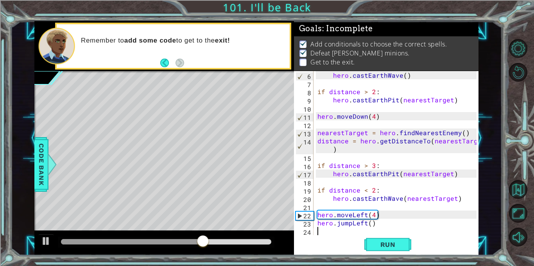
click at [382, 227] on div "hero . castEarthWave ( ) if distance > 2 : hero . [GEOGRAPHIC_DATA] ( nearestTa…" at bounding box center [398, 161] width 165 height 181
type textarea "hero.jumpLeft()"
click at [389, 251] on button "Run" at bounding box center [387, 245] width 47 height 18
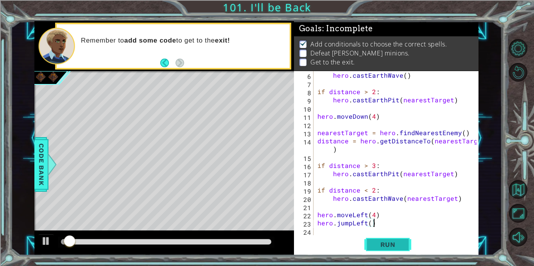
click at [389, 251] on button "Run" at bounding box center [387, 245] width 47 height 18
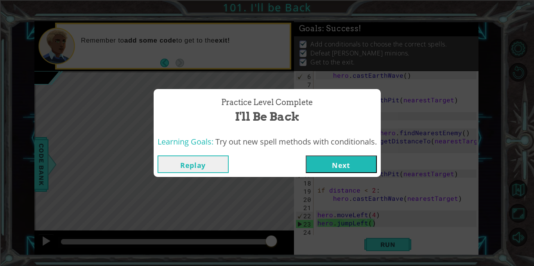
click at [342, 164] on button "Next" at bounding box center [341, 165] width 71 height 18
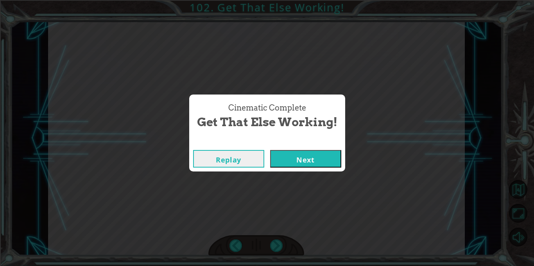
click at [311, 156] on button "Next" at bounding box center [305, 159] width 71 height 18
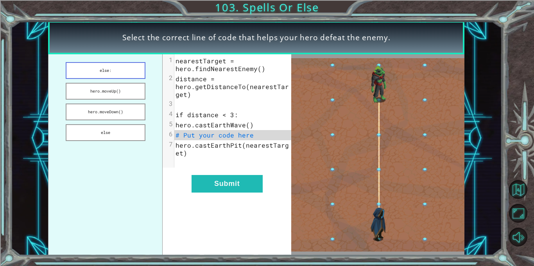
click at [120, 71] on button "else:" at bounding box center [106, 70] width 80 height 17
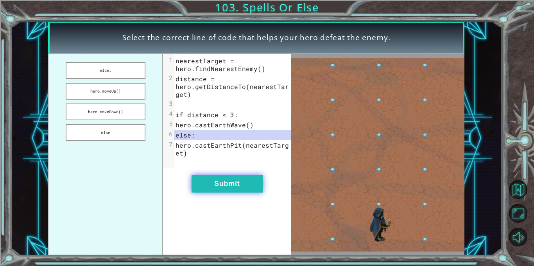
click at [221, 192] on button "Submit" at bounding box center [227, 184] width 71 height 18
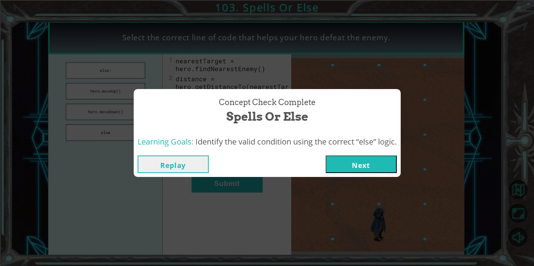
click at [350, 172] on button "Next" at bounding box center [361, 165] width 71 height 18
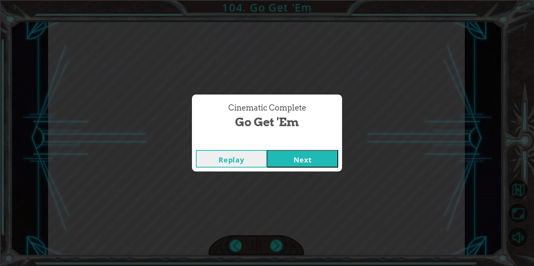
click at [305, 162] on button "Next" at bounding box center [302, 159] width 71 height 18
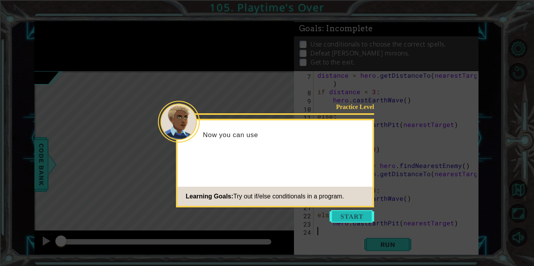
scroll to position [49, 0]
click at [347, 214] on button "Start" at bounding box center [352, 216] width 45 height 13
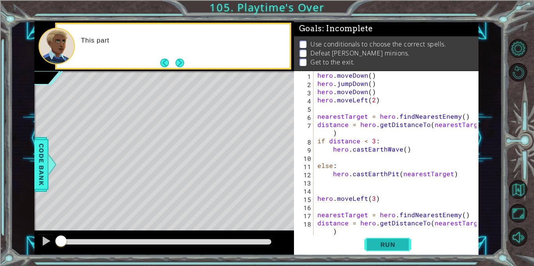
click at [386, 244] on span "Run" at bounding box center [388, 245] width 31 height 8
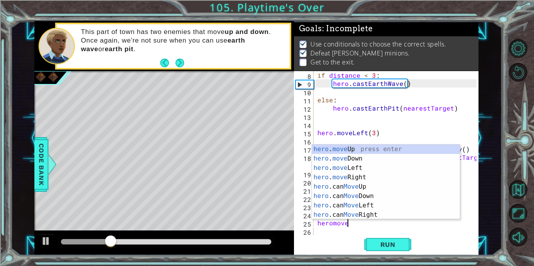
scroll to position [0, 2]
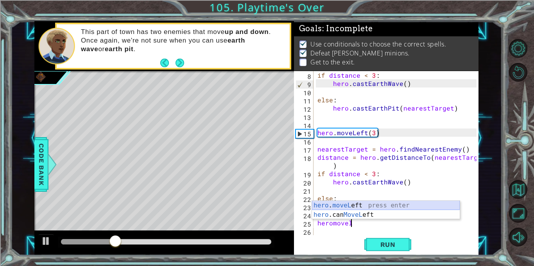
click at [354, 203] on div "hero . moveL eft press enter hero .can MoveL eft press enter" at bounding box center [386, 220] width 148 height 38
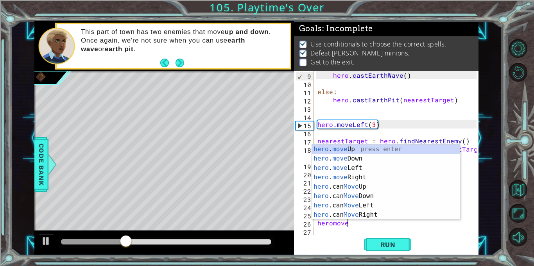
scroll to position [0, 5]
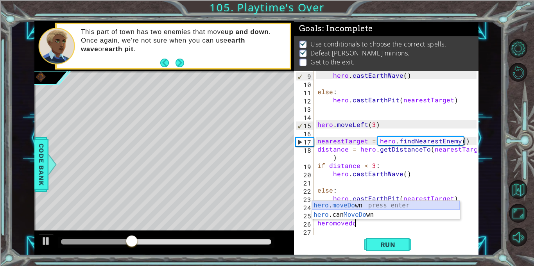
click at [355, 207] on div "hero . moveDo wn press enter hero .can MoveDo wn press enter" at bounding box center [386, 220] width 148 height 38
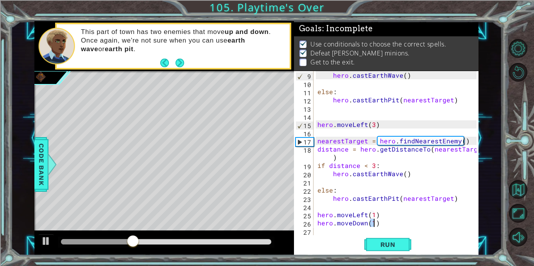
scroll to position [0, 4]
type textarea "hero.moveDown(1)"
click at [376, 247] on span "Run" at bounding box center [388, 245] width 31 height 8
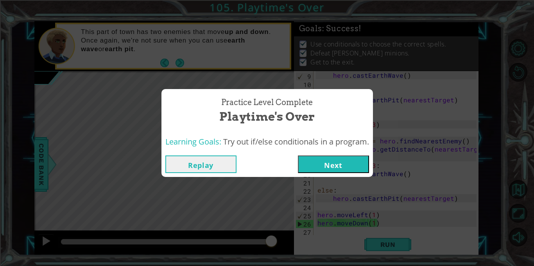
click at [347, 172] on button "Next" at bounding box center [333, 165] width 71 height 18
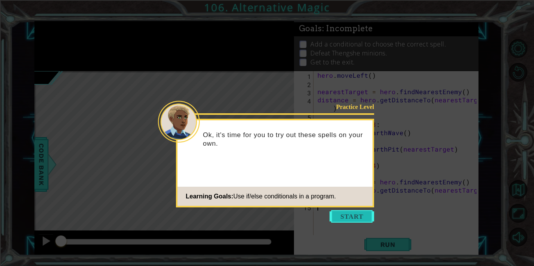
click at [350, 220] on button "Start" at bounding box center [352, 216] width 45 height 13
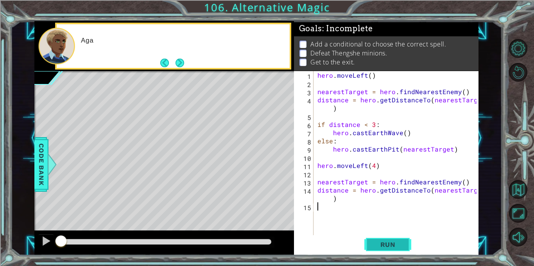
click at [387, 242] on span "Run" at bounding box center [388, 245] width 31 height 8
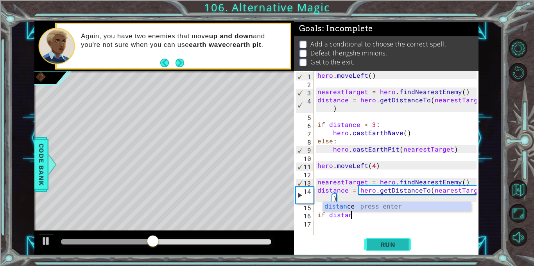
scroll to position [0, 2]
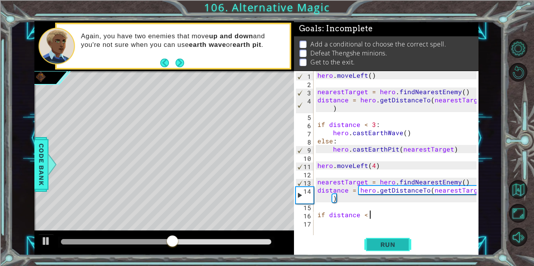
type textarea "if distance < 3"
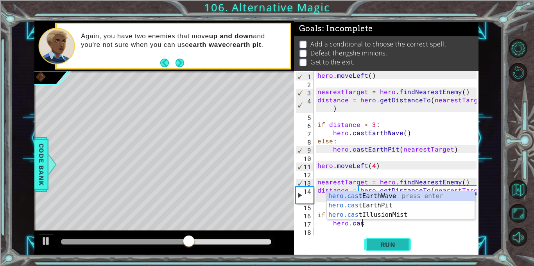
scroll to position [0, 2]
type textarea "hero.cast"
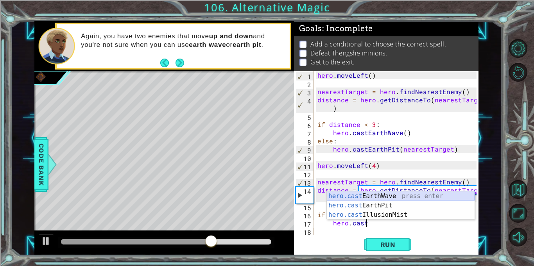
click at [375, 195] on div "hero.cast EarthWave press enter hero.cast EarthPit press enter hero.cast Illusi…" at bounding box center [401, 215] width 148 height 47
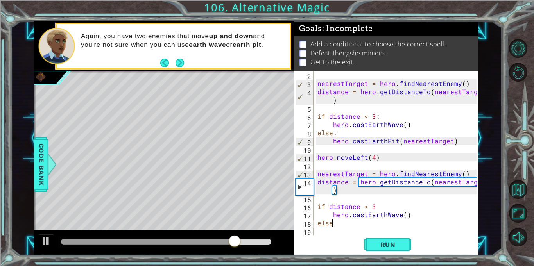
scroll to position [0, 1]
click at [375, 208] on div "nearestTarget = hero . findNearestEnemy ( ) distance = hero . getDistanceTo ( n…" at bounding box center [398, 161] width 165 height 181
click at [342, 225] on div "nearestTarget = hero . findNearestEnemy ( ) distance = hero . getDistanceTo ( n…" at bounding box center [398, 161] width 165 height 181
type textarea "else:"
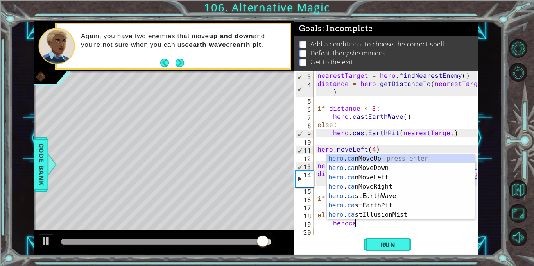
scroll to position [0, 2]
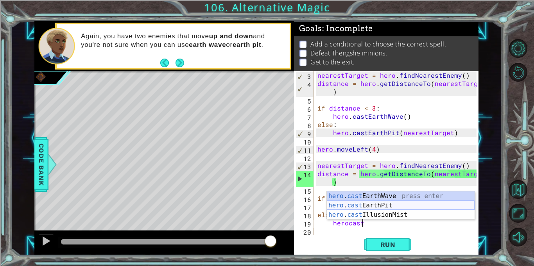
click at [352, 202] on div "hero . cast EarthWave press enter hero . cast EarthPit press enter hero . cast …" at bounding box center [401, 215] width 148 height 47
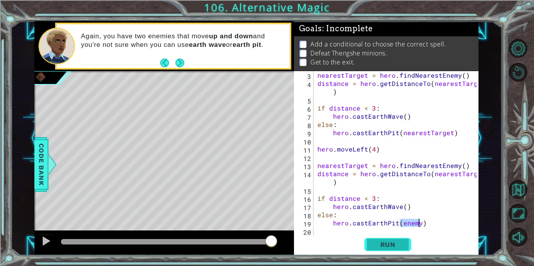
type textarea "hero.castEarthPit(enemy)"
click at [383, 250] on button "Run" at bounding box center [387, 245] width 47 height 18
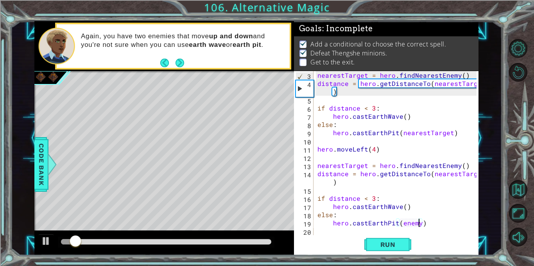
click at [429, 226] on div "nearestTarget = hero . findNearestEnemy ( ) distance = hero . getDistanceTo ( n…" at bounding box center [398, 161] width 165 height 181
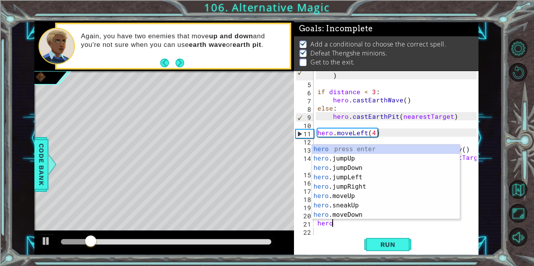
scroll to position [0, 1]
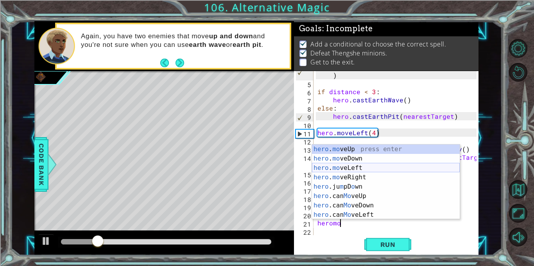
click at [371, 168] on div "hero . mo veUp press enter hero . mo veDown press enter hero . mo veLeft press …" at bounding box center [386, 192] width 148 height 94
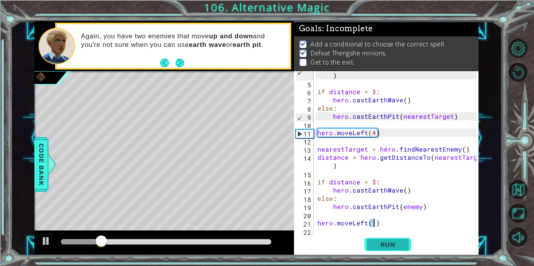
click at [391, 243] on span "Run" at bounding box center [388, 245] width 31 height 8
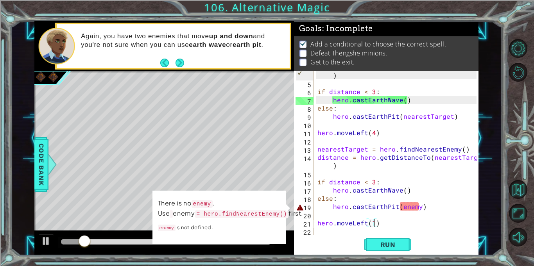
click at [418, 208] on div "distance = hero . getDistanceTo ( nearestTarget ) if distance < 3 : hero . cast…" at bounding box center [398, 157] width 165 height 189
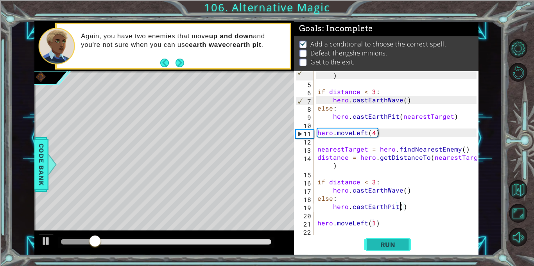
click at [392, 246] on span "Run" at bounding box center [388, 245] width 31 height 8
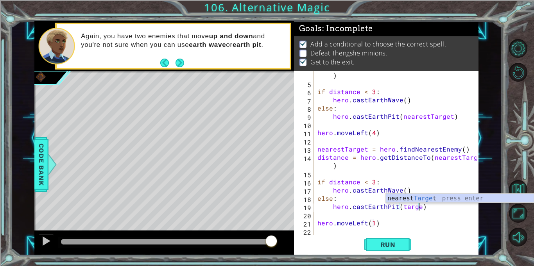
scroll to position [0, 6]
click at [406, 191] on div "distance = hero . getDistanceTo ( nearestTarget ) if distance < 3 : hero . cast…" at bounding box center [398, 157] width 165 height 189
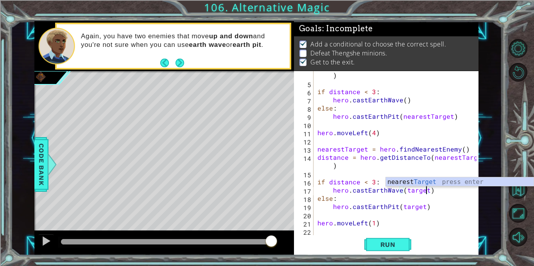
scroll to position [0, 7]
click at [401, 240] on button "Run" at bounding box center [387, 245] width 47 height 18
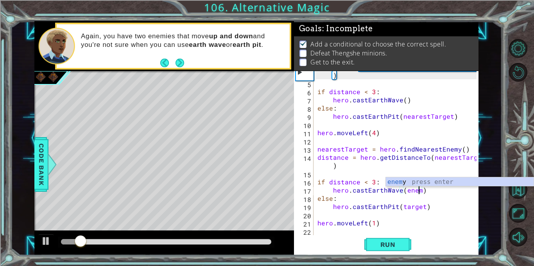
scroll to position [0, 6]
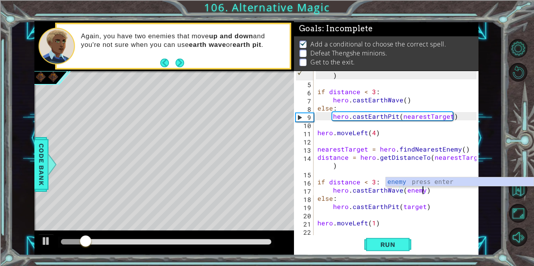
click at [421, 208] on div "distance = hero . getDistanceTo ( nearestTarget ) if distance < 3 : hero . cast…" at bounding box center [398, 157] width 165 height 189
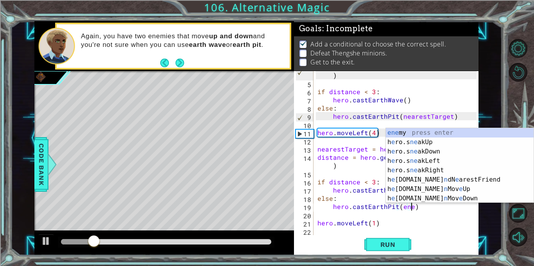
scroll to position [0, 6]
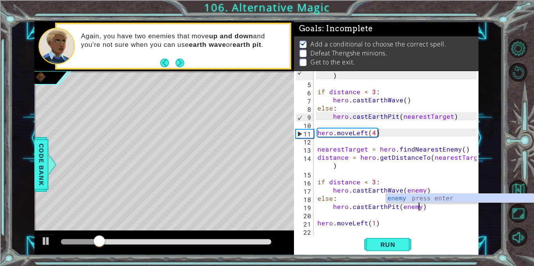
type textarea "hero.castEarthPit(enemy)"
click at [395, 262] on div "1 ההההההההההההההההההההההההההההההההההההההההההההההההההההההההההההההההההההההההההההה…" at bounding box center [267, 133] width 534 height 266
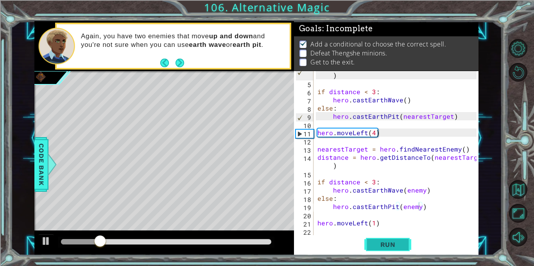
click at [402, 251] on button "Run" at bounding box center [387, 245] width 47 height 18
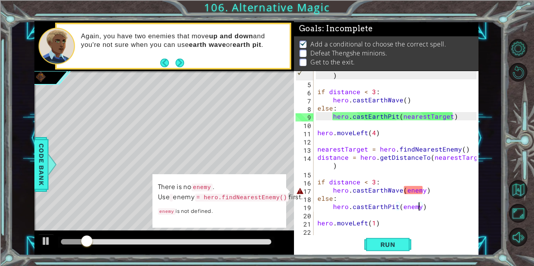
click at [335, 175] on div "distance = hero . getDistanceTo ( nearestTarget ) if distance < 3 : hero . cast…" at bounding box center [398, 157] width 165 height 189
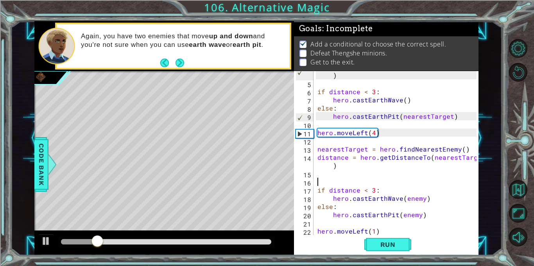
type textarea "h"
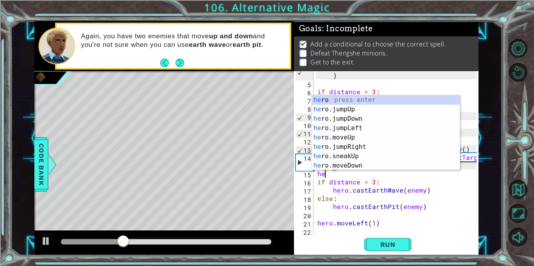
type textarea "h"
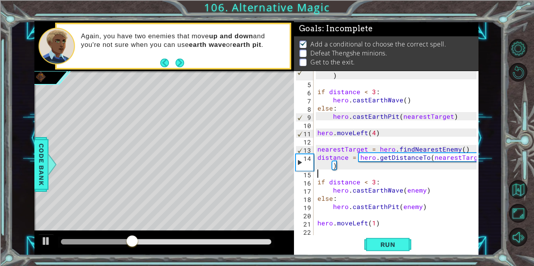
click at [349, 164] on div "distance = hero . getDistanceTo ( nearestTarget ) if distance < 3 : hero . cast…" at bounding box center [398, 157] width 165 height 189
type textarea "distance = hero.getDistanceTo(nearestTarget)"
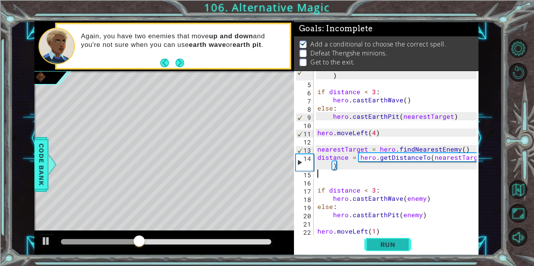
click at [387, 246] on span "Run" at bounding box center [388, 245] width 31 height 8
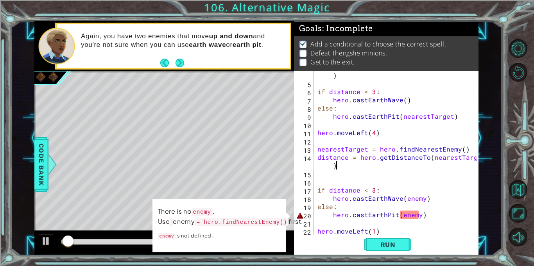
click at [354, 166] on div "distance = hero . getDistanceTo ( nearestTarget ) if distance < 3 : hero . cast…" at bounding box center [398, 157] width 165 height 189
type textarea "distance = hero.getDistanceTo(nearestTarget)"
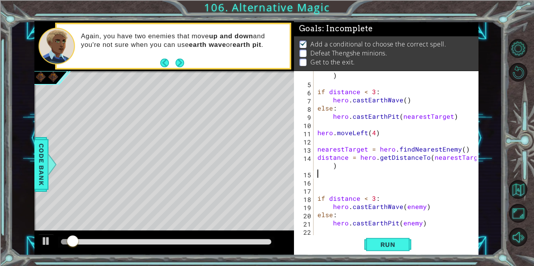
click at [335, 184] on div "distance = hero . getDistanceTo ( nearestTarget ) if distance < 3 : hero . cast…" at bounding box center [398, 157] width 165 height 189
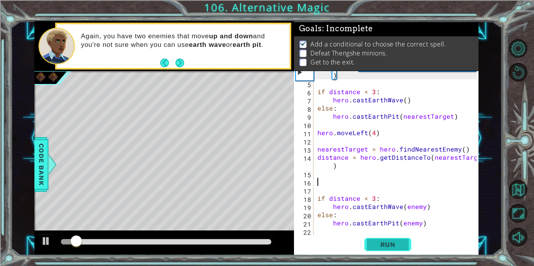
click at [398, 250] on button "Run" at bounding box center [387, 245] width 47 height 18
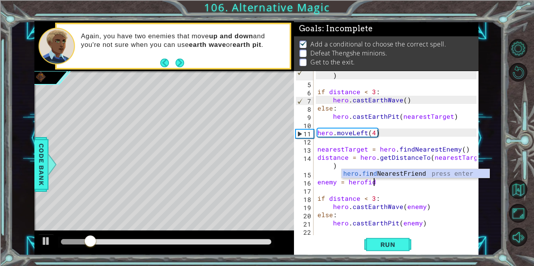
scroll to position [0, 3]
click at [364, 176] on div "hero . fi n d NearestFriend press enter" at bounding box center [416, 183] width 148 height 28
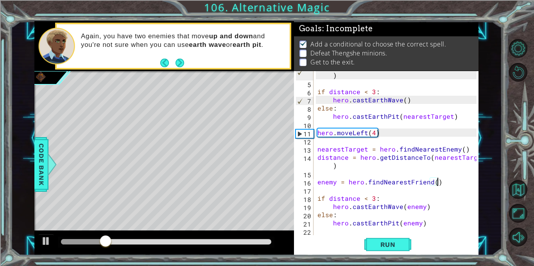
click at [430, 183] on div "distance = hero . getDistanceTo ( nearestTarget ) if distance < 3 : hero . cast…" at bounding box center [398, 157] width 165 height 189
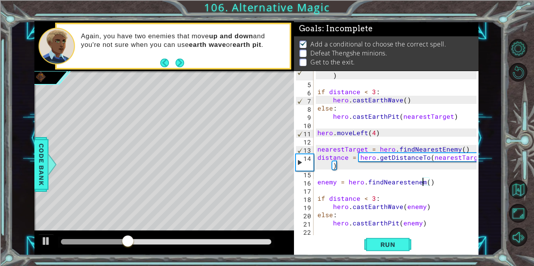
scroll to position [0, 7]
click at [393, 244] on span "Run" at bounding box center [388, 245] width 31 height 8
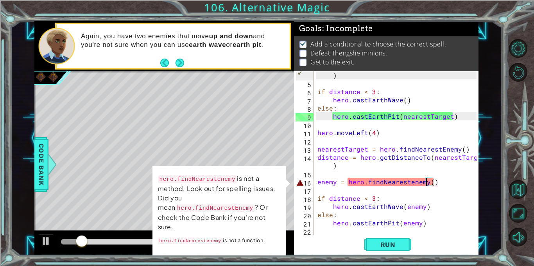
click at [411, 185] on div "distance = hero . getDistanceTo ( nearestTarget ) if distance < 3 : hero . cast…" at bounding box center [398, 157] width 165 height 189
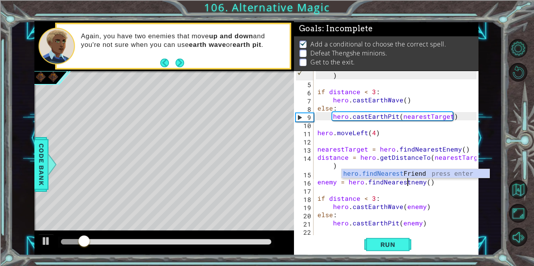
scroll to position [0, 6]
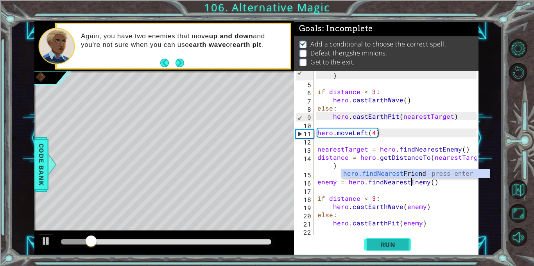
type textarea "enemy = hero.findNearestEnemy()"
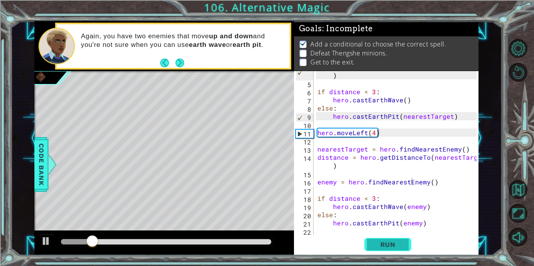
click at [394, 245] on span "Run" at bounding box center [388, 245] width 31 height 8
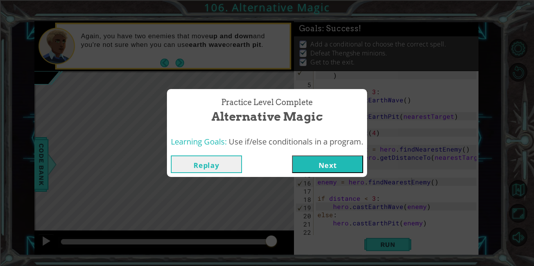
click at [348, 162] on button "Next" at bounding box center [327, 165] width 71 height 18
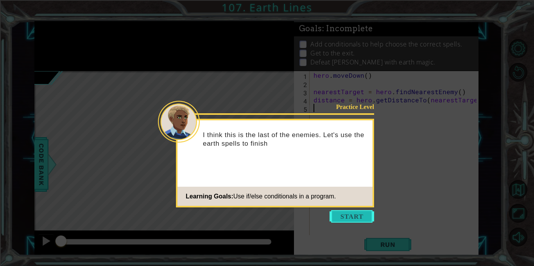
click at [359, 214] on button "Start" at bounding box center [352, 216] width 45 height 13
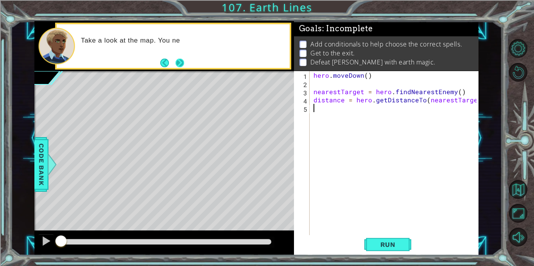
click at [184, 59] on button "Next" at bounding box center [179, 63] width 9 height 9
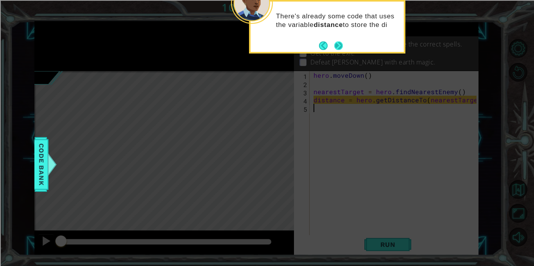
click at [337, 44] on button "Next" at bounding box center [338, 45] width 9 height 9
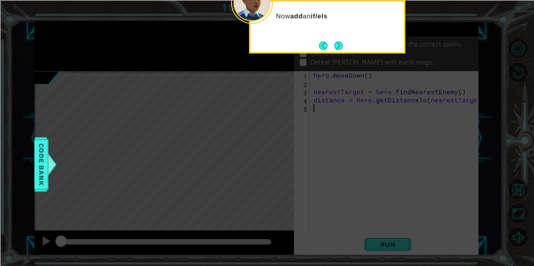
click at [337, 44] on button "Next" at bounding box center [338, 45] width 9 height 9
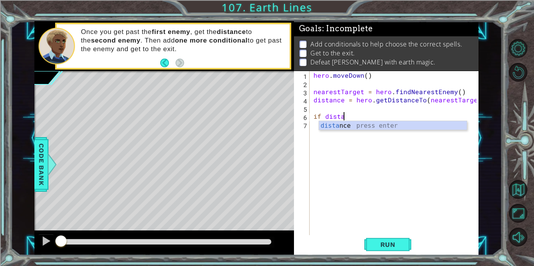
scroll to position [0, 1]
click at [342, 126] on div "dist ance press enter" at bounding box center [393, 135] width 148 height 28
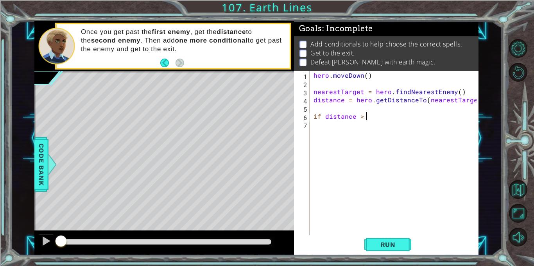
scroll to position [0, 3]
type textarea "if distance > 3"
click at [368, 117] on div "hero . [GEOGRAPHIC_DATA] ( ) nearestTarget = hero . findNearestEnemy ( ) distan…" at bounding box center [396, 161] width 169 height 181
type textarea "if distance > 3:"
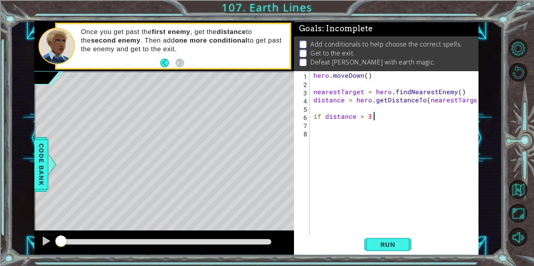
click at [357, 127] on div "hero . [GEOGRAPHIC_DATA] ( ) nearestTarget = hero . findNearestEnemy ( ) distan…" at bounding box center [396, 161] width 169 height 181
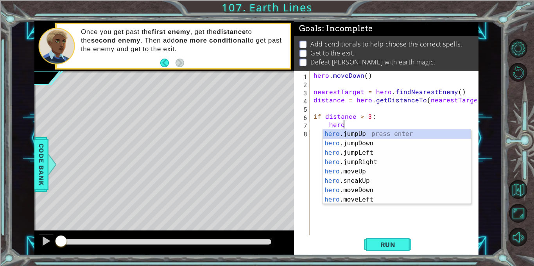
scroll to position [0, 2]
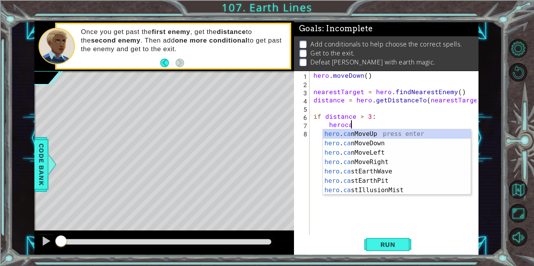
type textarea "herocast"
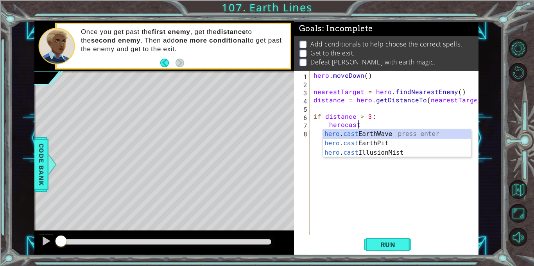
scroll to position [0, 2]
click at [384, 131] on div "hero . cast EarthWave press enter hero . cast EarthPit press enter hero . cast …" at bounding box center [397, 152] width 148 height 47
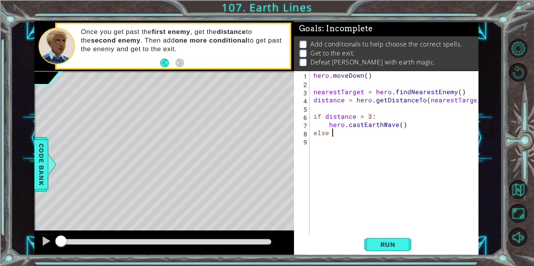
scroll to position [0, 1]
type textarea "else:"
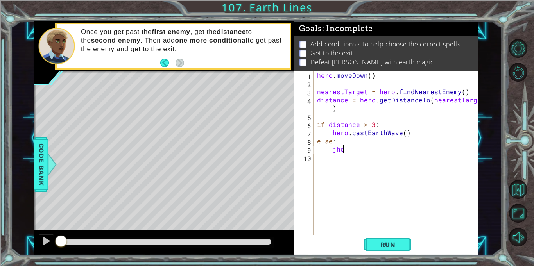
type textarea "j"
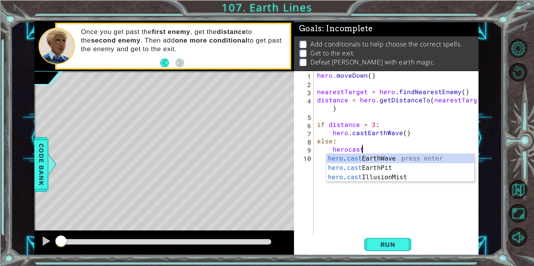
scroll to position [0, 2]
click at [391, 167] on div "hero . cast EarthWave press enter hero . cast EarthPit press enter hero . cast …" at bounding box center [401, 177] width 148 height 47
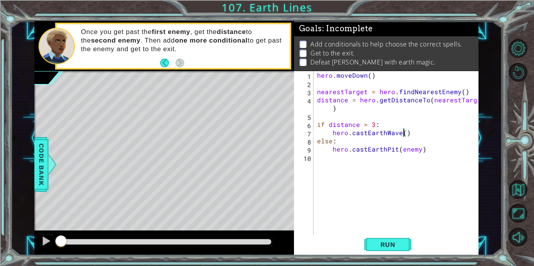
click at [402, 131] on div "hero . [GEOGRAPHIC_DATA] ( ) nearestTarget = hero . findNearestEnemy ( ) distan…" at bounding box center [398, 161] width 165 height 181
type textarea "hero.castEarthWave(enemy)"
click at [379, 242] on span "Run" at bounding box center [388, 245] width 31 height 8
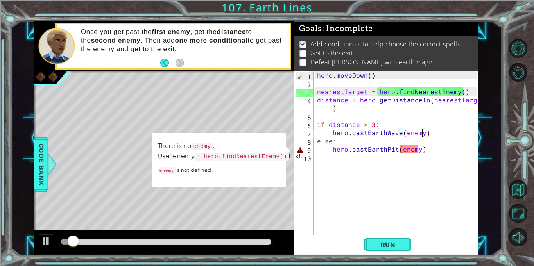
click at [390, 118] on div "hero . [GEOGRAPHIC_DATA] ( ) nearestTarget = hero . findNearestEnemy ( ) distan…" at bounding box center [398, 161] width 165 height 181
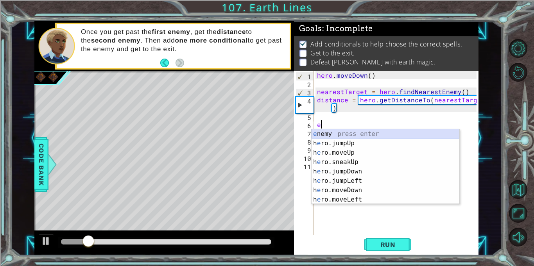
click at [388, 131] on div "e nemy press enter h e ro.jumpUp press enter h e ro.moveUp press enter h e ro.s…" at bounding box center [386, 176] width 148 height 94
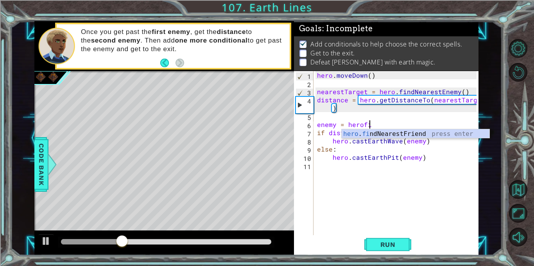
scroll to position [0, 3]
click at [398, 136] on div "hero . find NearestFriend press enter" at bounding box center [416, 143] width 148 height 28
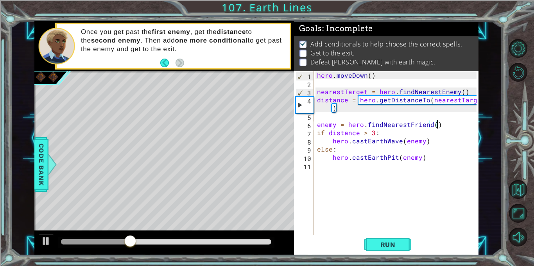
click at [429, 124] on div "hero . [GEOGRAPHIC_DATA] ( ) nearestTarget = hero . findNearestEnemy ( ) distan…" at bounding box center [398, 161] width 165 height 181
type textarea "enemy = hero.findNearestememy()"
click at [438, 122] on div "hero . [GEOGRAPHIC_DATA] ( ) nearestTarget = hero . findNearestEnemy ( ) distan…" at bounding box center [398, 161] width 165 height 181
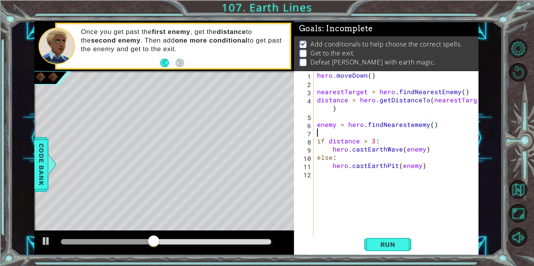
scroll to position [0, 0]
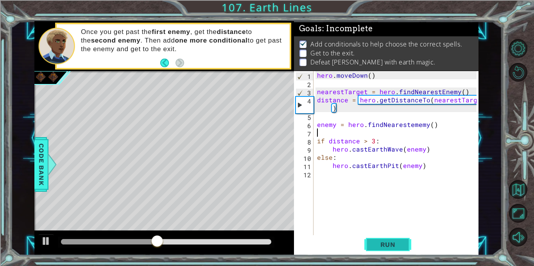
click at [389, 244] on span "Run" at bounding box center [388, 245] width 31 height 8
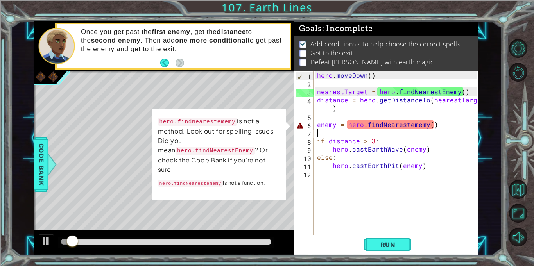
click at [411, 126] on div "hero . [GEOGRAPHIC_DATA] ( ) nearestTarget = hero . findNearestEnemy ( ) distan…" at bounding box center [398, 161] width 165 height 181
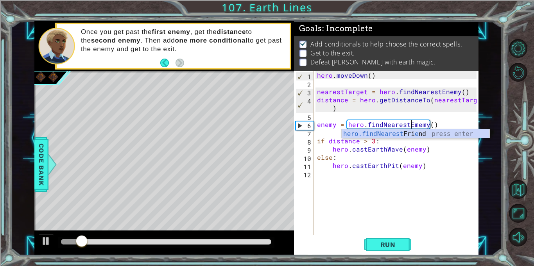
scroll to position [0, 6]
click at [379, 241] on span "Run" at bounding box center [388, 245] width 31 height 8
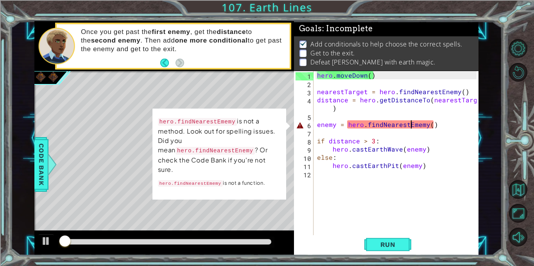
click at [415, 127] on div "hero . [GEOGRAPHIC_DATA] ( ) nearestTarget = hero . findNearestEnemy ( ) distan…" at bounding box center [398, 161] width 165 height 181
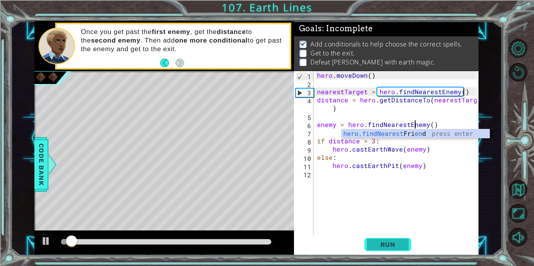
click at [396, 244] on span "Run" at bounding box center [388, 245] width 31 height 8
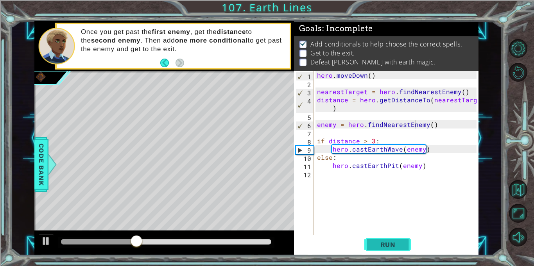
click at [396, 244] on span "Run" at bounding box center [388, 245] width 31 height 8
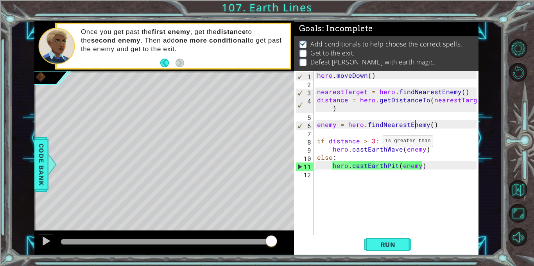
click at [373, 142] on div "hero . [GEOGRAPHIC_DATA] ( ) nearestTarget = hero . findNearestEnemy ( ) distan…" at bounding box center [398, 161] width 165 height 181
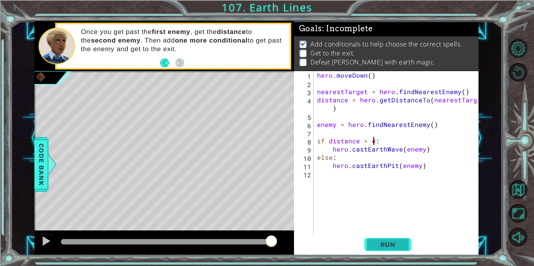
click at [373, 243] on span "Run" at bounding box center [388, 245] width 31 height 8
click at [386, 249] on button "Run" at bounding box center [387, 245] width 47 height 18
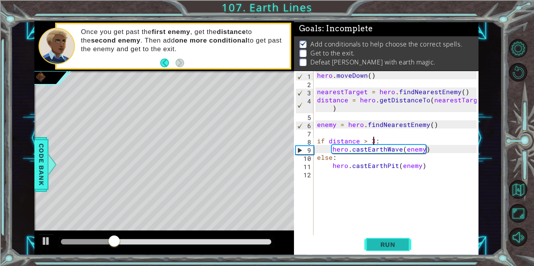
click at [380, 237] on button "Run" at bounding box center [387, 245] width 47 height 18
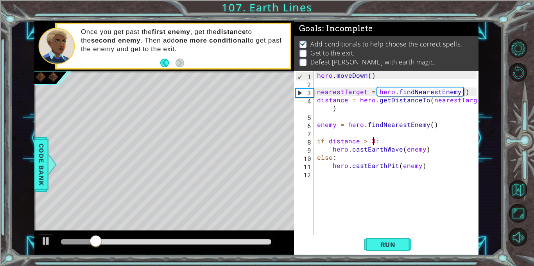
click at [398, 152] on div "hero . [GEOGRAPHIC_DATA] ( ) nearestTarget = hero . findNearestEnemy ( ) distan…" at bounding box center [398, 161] width 165 height 181
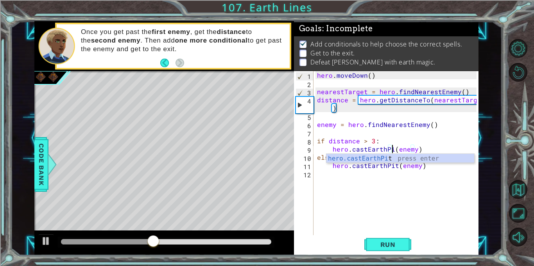
scroll to position [0, 5]
type textarea "hero.castEarthPit(enemy)"
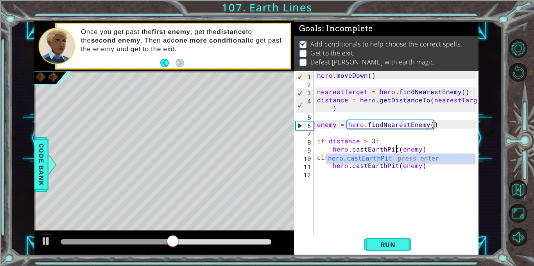
click at [394, 173] on div "hero . [GEOGRAPHIC_DATA] ( ) nearestTarget = hero . findNearestEnemy ( ) distan…" at bounding box center [398, 161] width 165 height 181
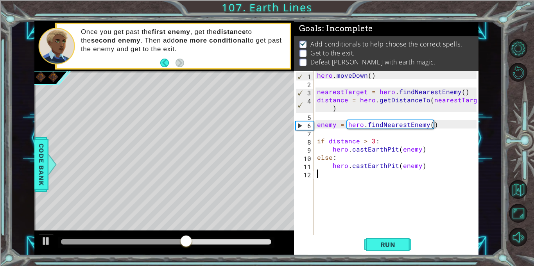
click at [396, 164] on div "hero . [GEOGRAPHIC_DATA] ( ) nearestTarget = hero . findNearestEnemy ( ) distan…" at bounding box center [398, 161] width 165 height 181
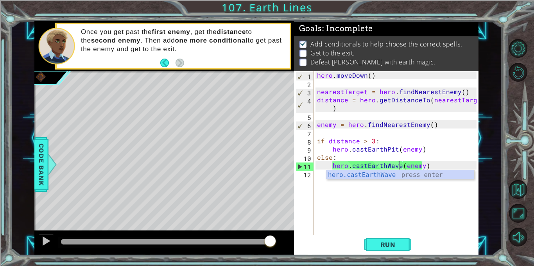
scroll to position [0, 5]
type textarea "hero.castEarthWave(enemy)"
click at [398, 255] on div "hero.castEarthWave(enemy) 1 2 3 4 5 6 7 8 9 10 11 12 hero . [GEOGRAPHIC_DATA] (…" at bounding box center [386, 163] width 185 height 185
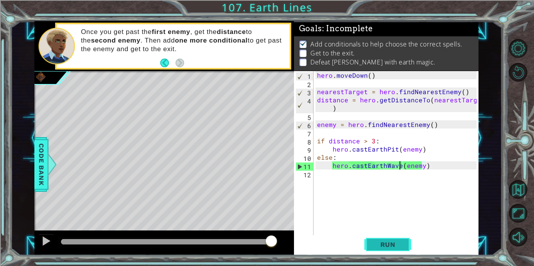
click at [393, 245] on span "Run" at bounding box center [388, 245] width 31 height 8
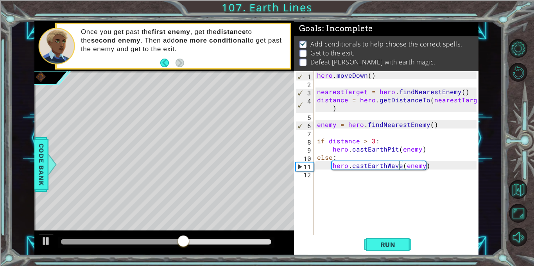
click at [392, 189] on div "hero . [GEOGRAPHIC_DATA] ( ) nearestTarget = hero . findNearestEnemy ( ) distan…" at bounding box center [398, 161] width 165 height 181
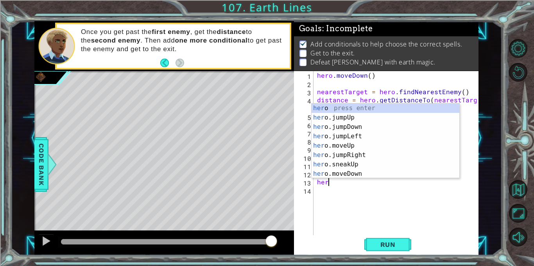
scroll to position [0, 0]
click at [401, 173] on div "hero press enter hero .jumpUp press enter hero .jumpDown press enter hero .jump…" at bounding box center [386, 151] width 148 height 94
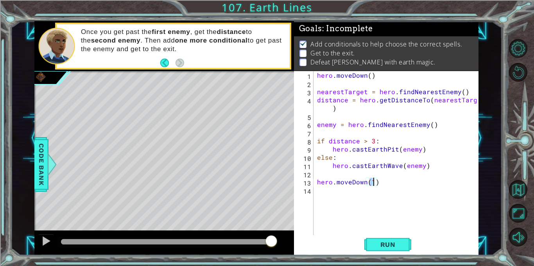
scroll to position [0, 3]
click at [384, 243] on span "Run" at bounding box center [388, 245] width 31 height 8
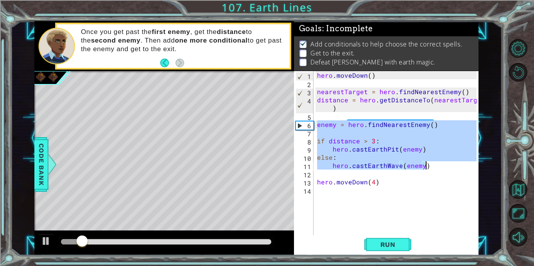
drag, startPoint x: 316, startPoint y: 124, endPoint x: 425, endPoint y: 167, distance: 117.3
click at [425, 167] on div "hero . [GEOGRAPHIC_DATA] ( ) nearestTarget = hero . findNearestEnemy ( ) distan…" at bounding box center [398, 161] width 165 height 181
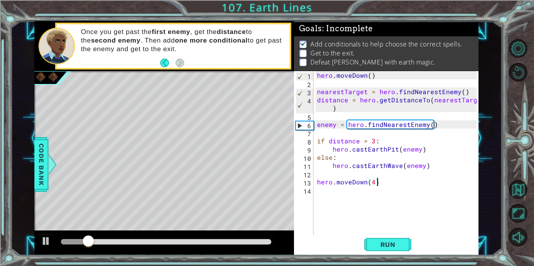
click at [400, 180] on div "hero . [GEOGRAPHIC_DATA] ( ) nearestTarget = hero . findNearestEnemy ( ) distan…" at bounding box center [398, 161] width 165 height 181
type textarea "hero.moveDown(4)"
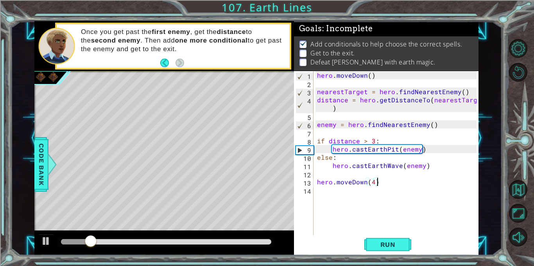
click at [369, 200] on div "hero . [GEOGRAPHIC_DATA] ( ) nearestTarget = hero . findNearestEnemy ( ) distan…" at bounding box center [398, 161] width 165 height 181
paste textarea "hero.castEarthWave(enemy)"
type textarea "hero.castEarthWave(enemy)"
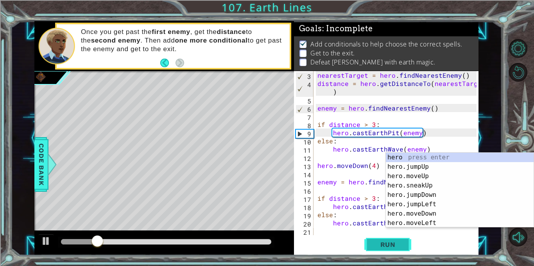
click at [381, 248] on span "Run" at bounding box center [388, 245] width 31 height 8
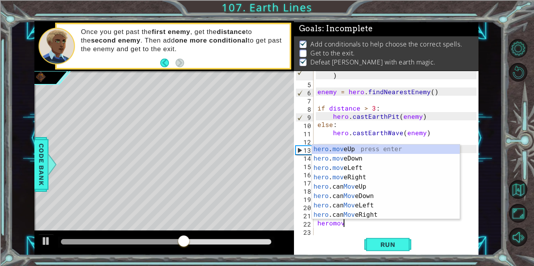
scroll to position [0, 1]
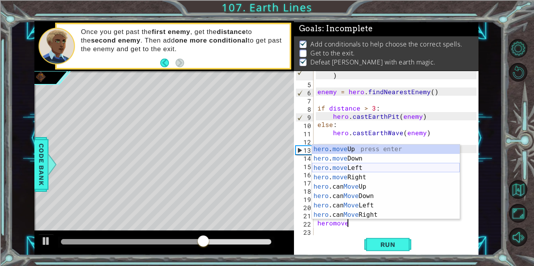
click at [408, 171] on div "hero . move Up press enter hero . move Down press enter hero . move Left press …" at bounding box center [386, 192] width 148 height 94
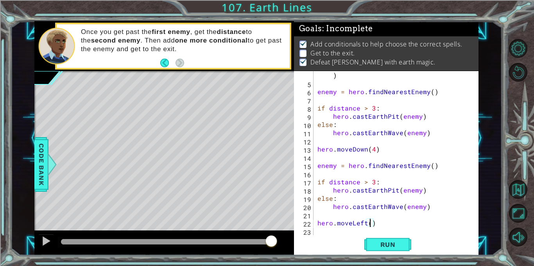
scroll to position [0, 3]
click at [396, 192] on div "distance = hero . getDistanceTo ( nearestTarget ) enemy = hero . findNearestEne…" at bounding box center [398, 157] width 165 height 189
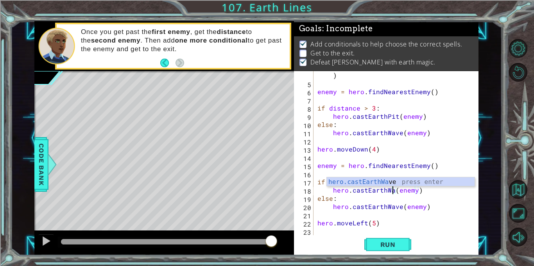
scroll to position [0, 5]
click at [400, 210] on div "distance = hero . getDistanceTo ( nearestTarget ) enemy = hero . findNearestEne…" at bounding box center [398, 157] width 165 height 189
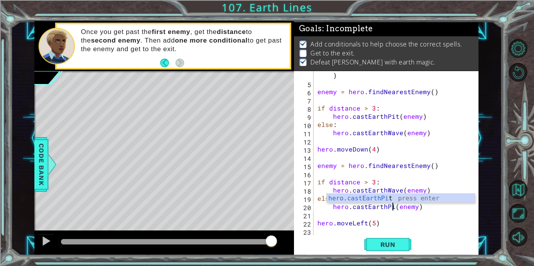
scroll to position [0, 5]
type textarea "hero.castEarthPit(enemy)"
click at [386, 239] on button "Run" at bounding box center [387, 245] width 47 height 18
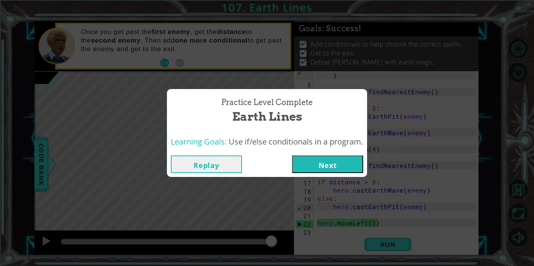
click at [335, 171] on button "Next" at bounding box center [327, 165] width 71 height 18
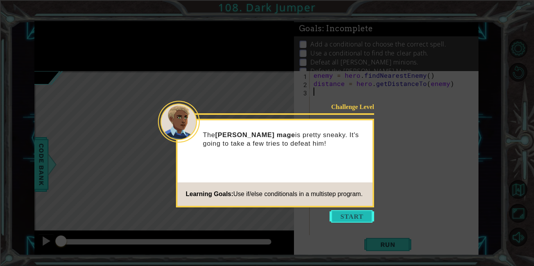
click at [362, 216] on button "Start" at bounding box center [352, 216] width 45 height 13
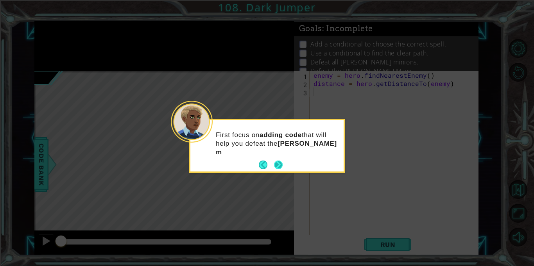
click at [278, 168] on button "Next" at bounding box center [278, 165] width 9 height 9
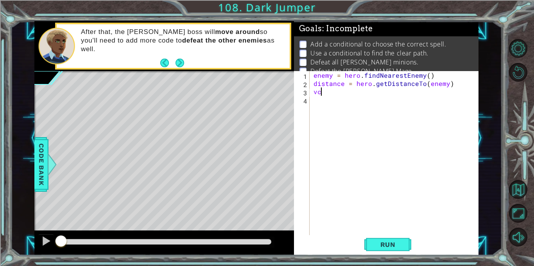
type textarea "v"
click at [520, 190] on button "Back to Map" at bounding box center [518, 189] width 19 height 19
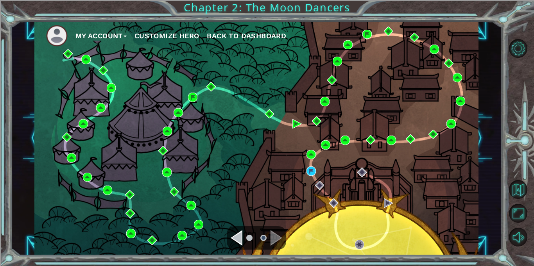
click at [237, 241] on div "Navigate to the previous page" at bounding box center [237, 238] width 12 height 16
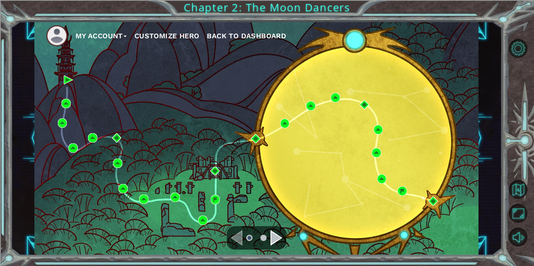
click at [273, 233] on div "Navigate to the next page" at bounding box center [277, 238] width 12 height 16
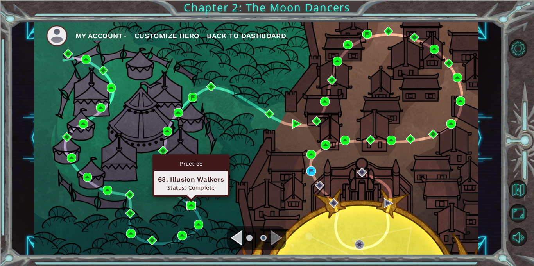
click at [189, 205] on img at bounding box center [191, 205] width 9 height 9
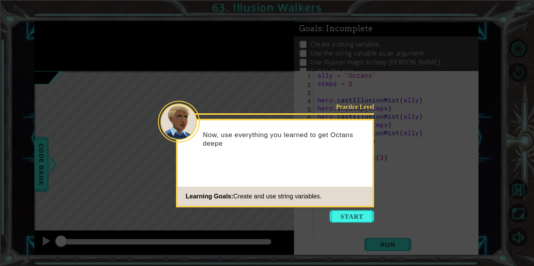
click at [361, 207] on div "Practice Level Now, use everything you learned to get Octans deepe Learning Goa…" at bounding box center [275, 163] width 198 height 89
click at [350, 215] on button "Start" at bounding box center [352, 216] width 45 height 13
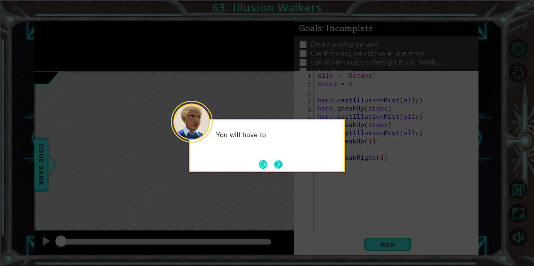
click at [279, 160] on button "Next" at bounding box center [278, 164] width 9 height 9
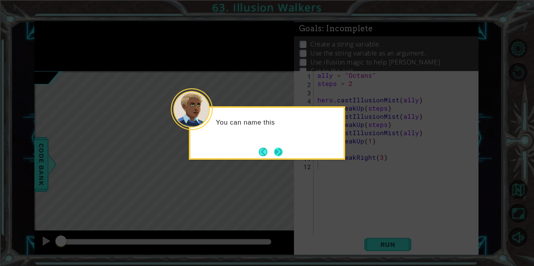
click at [281, 150] on button "Next" at bounding box center [278, 152] width 9 height 9
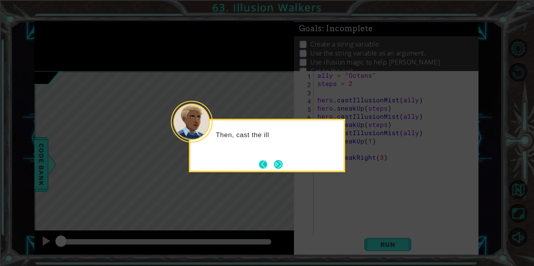
click at [270, 162] on button "Back" at bounding box center [266, 164] width 15 height 9
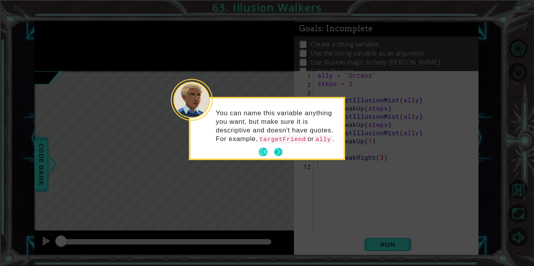
click at [280, 156] on button "Next" at bounding box center [278, 152] width 9 height 9
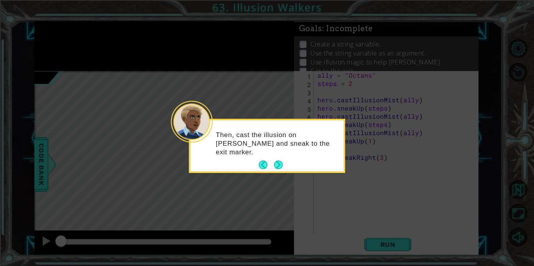
click at [287, 160] on div "Then, cast the illusion on [PERSON_NAME] and sneak to the exit marker." at bounding box center [266, 148] width 153 height 48
click at [289, 162] on div "Then, cast the illusion on [PERSON_NAME] and sneak to the exit marker." at bounding box center [266, 148] width 153 height 48
click at [281, 163] on button "Next" at bounding box center [278, 165] width 9 height 9
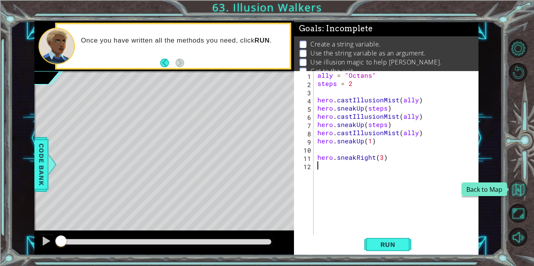
click at [522, 193] on button "Back to Map" at bounding box center [518, 189] width 19 height 19
